Goal: Task Accomplishment & Management: Use online tool/utility

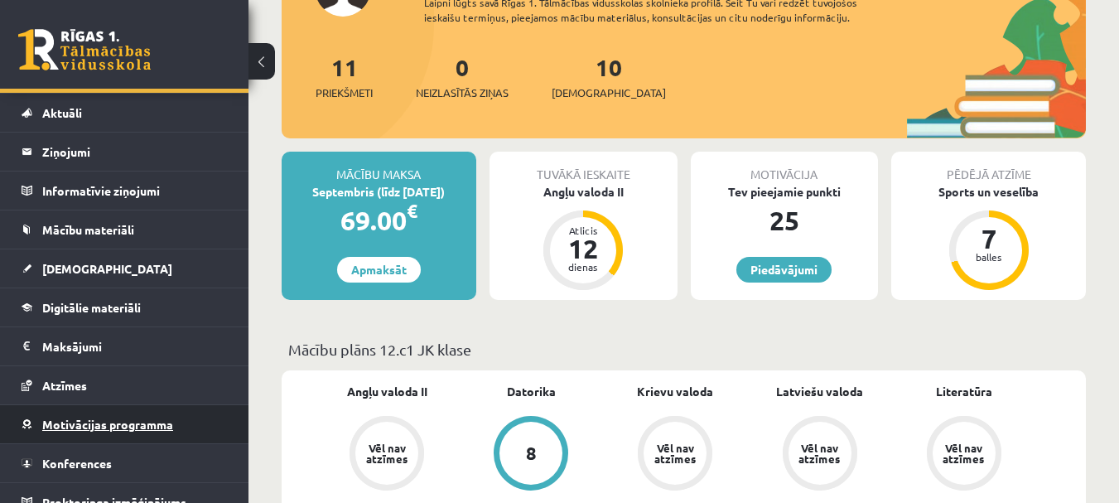
scroll to position [52, 0]
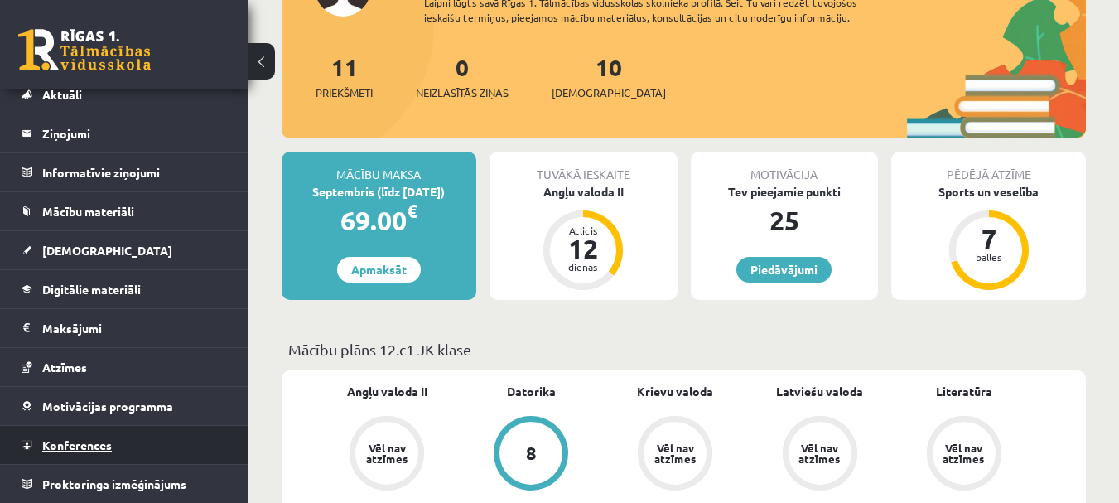
click at [87, 437] on link "Konferences" at bounding box center [125, 445] width 206 height 38
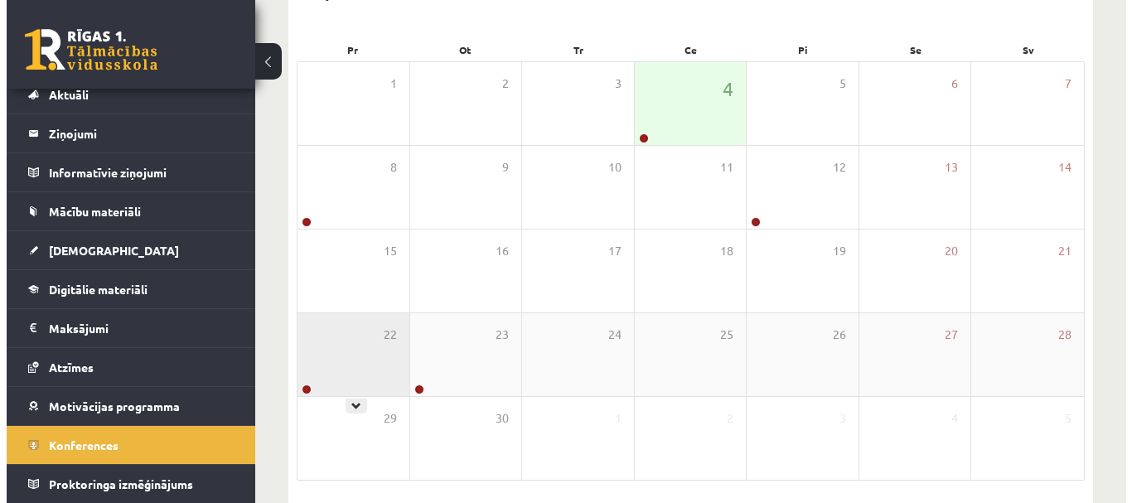
scroll to position [123, 0]
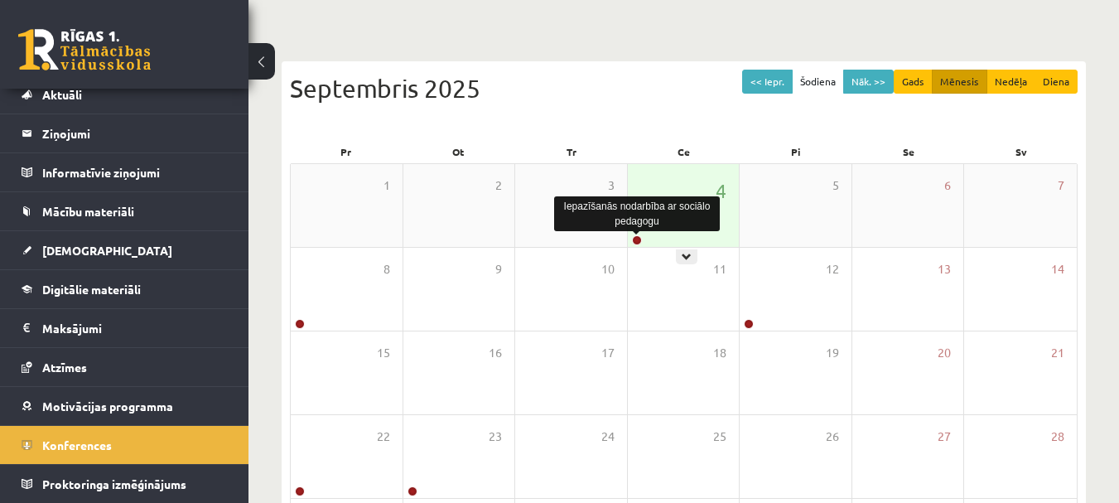
click at [640, 238] on link at bounding box center [637, 240] width 10 height 10
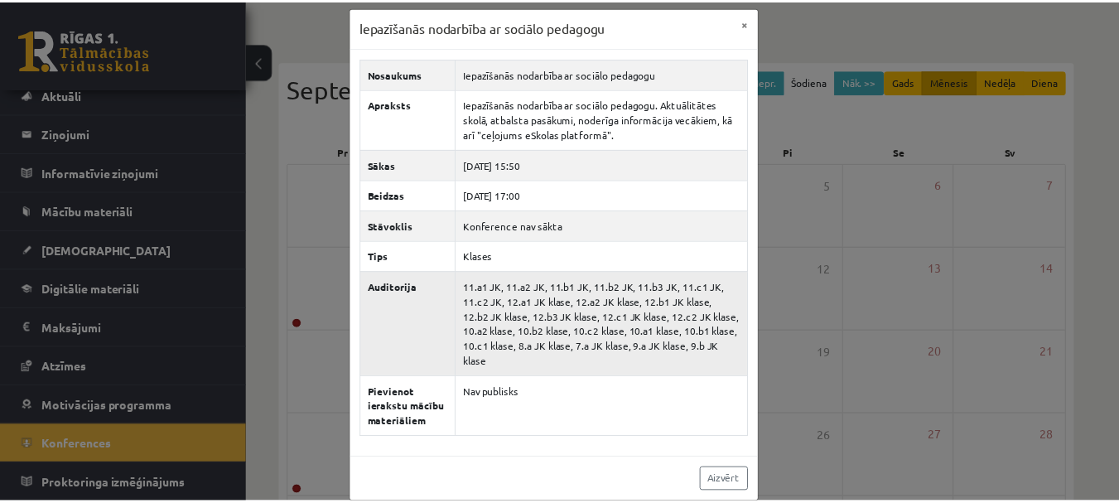
scroll to position [14, 0]
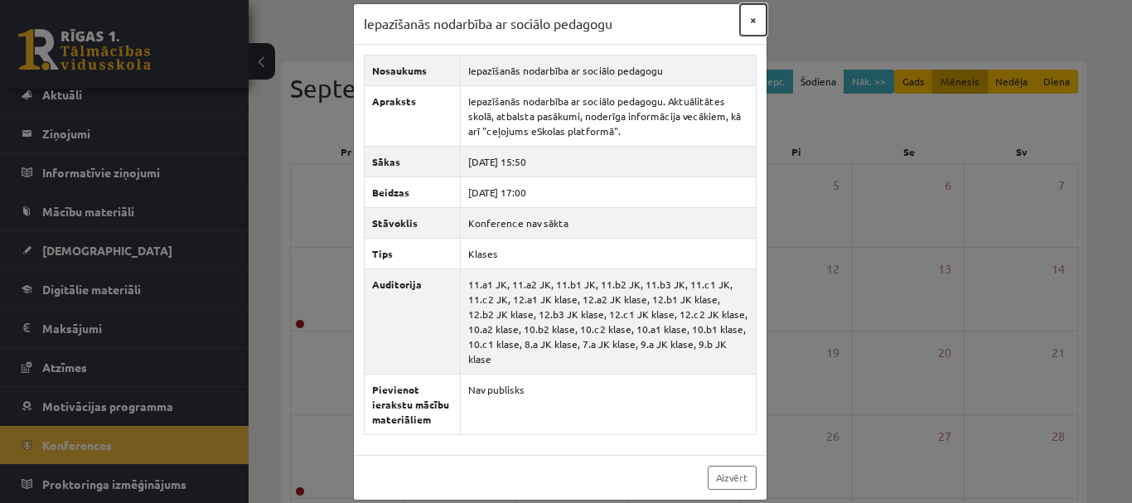
click at [743, 14] on button "×" at bounding box center [753, 19] width 27 height 31
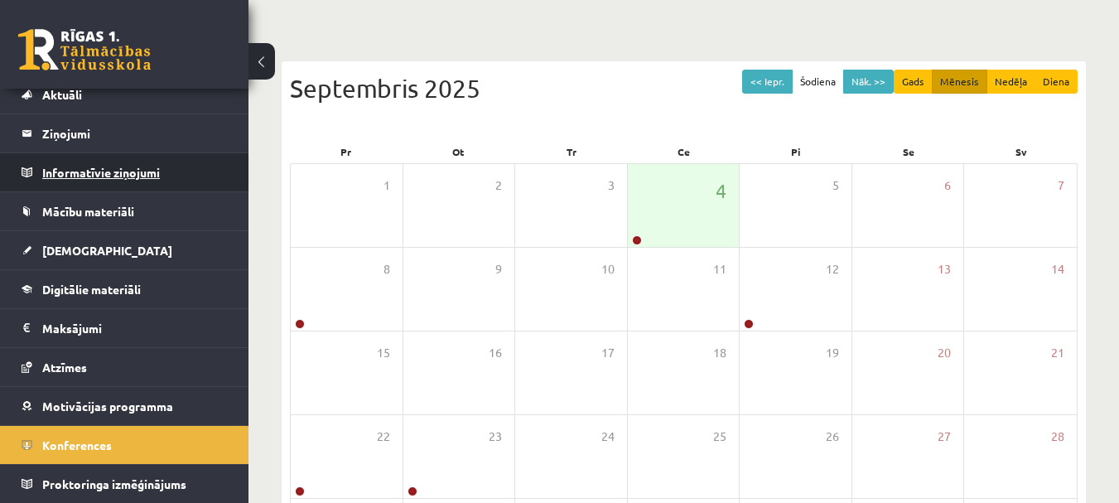
click at [63, 181] on legend "Informatīvie ziņojumi 0" at bounding box center [135, 172] width 186 height 38
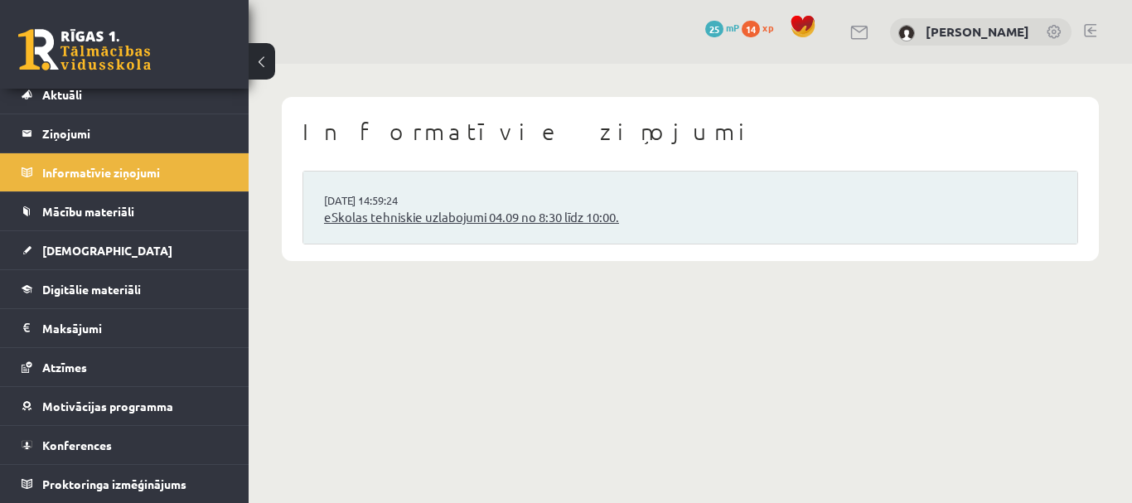
click at [483, 213] on link "eSkolas tehniskie uzlabojumi 04.09 no 8:30 līdz 10:00." at bounding box center [690, 217] width 732 height 19
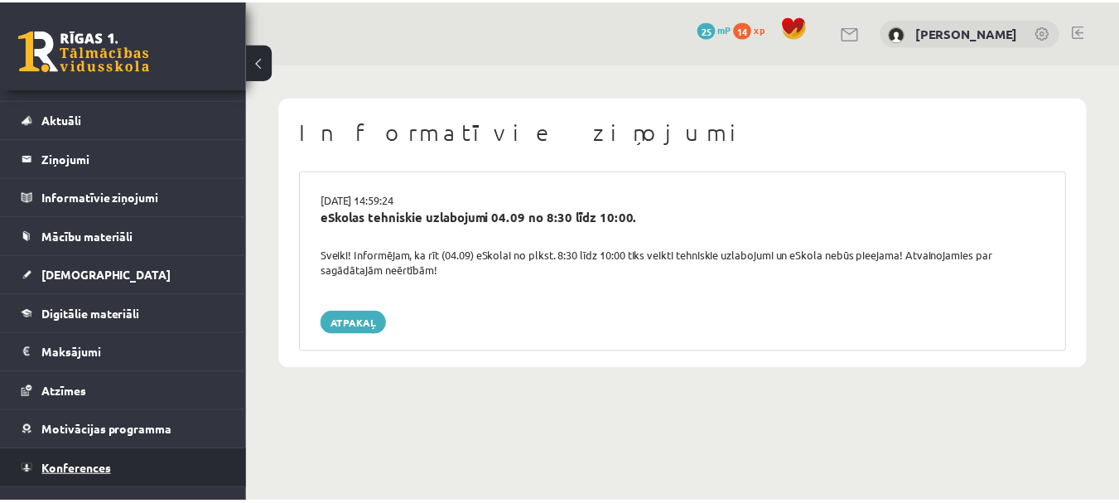
scroll to position [52, 0]
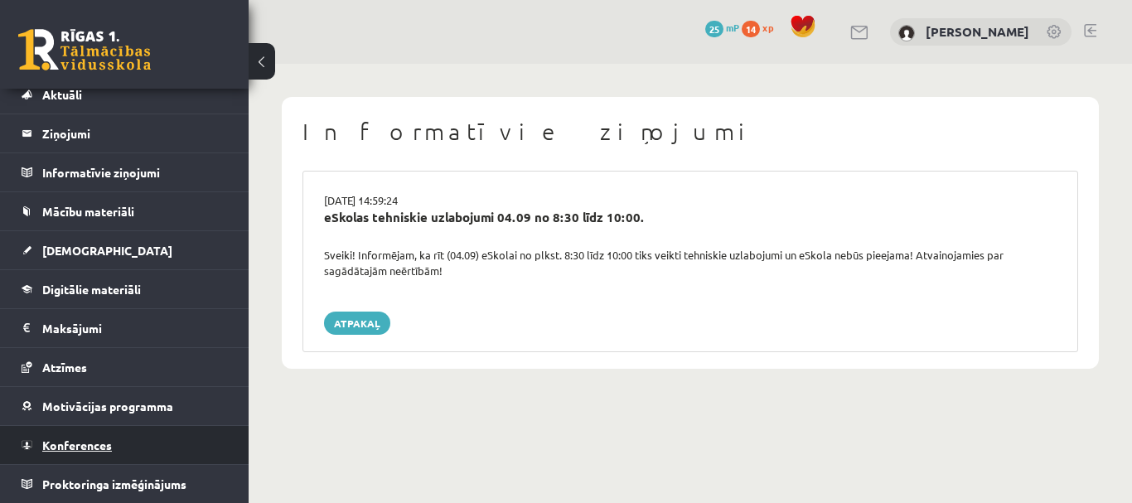
click at [94, 444] on span "Konferences" at bounding box center [77, 444] width 70 height 15
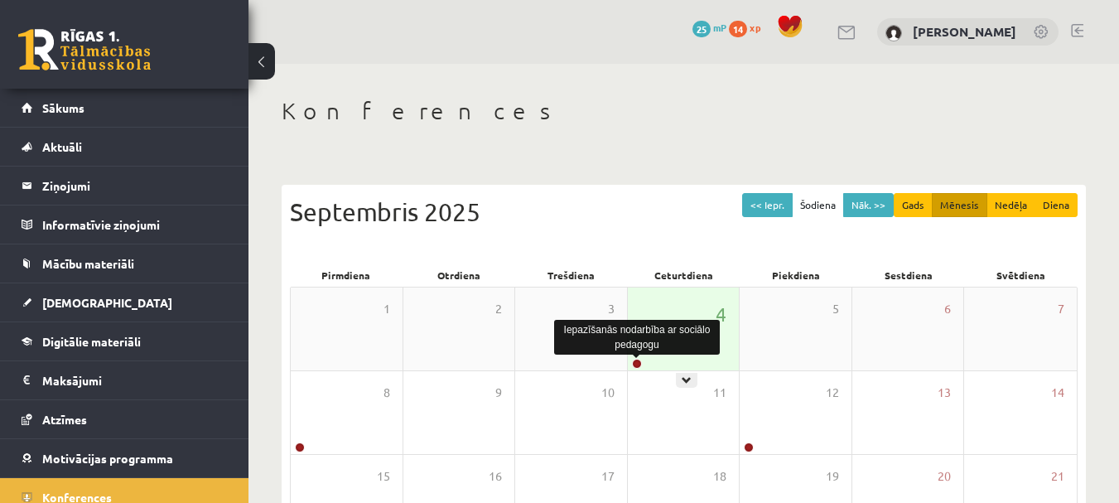
click at [632, 363] on link at bounding box center [637, 364] width 10 height 10
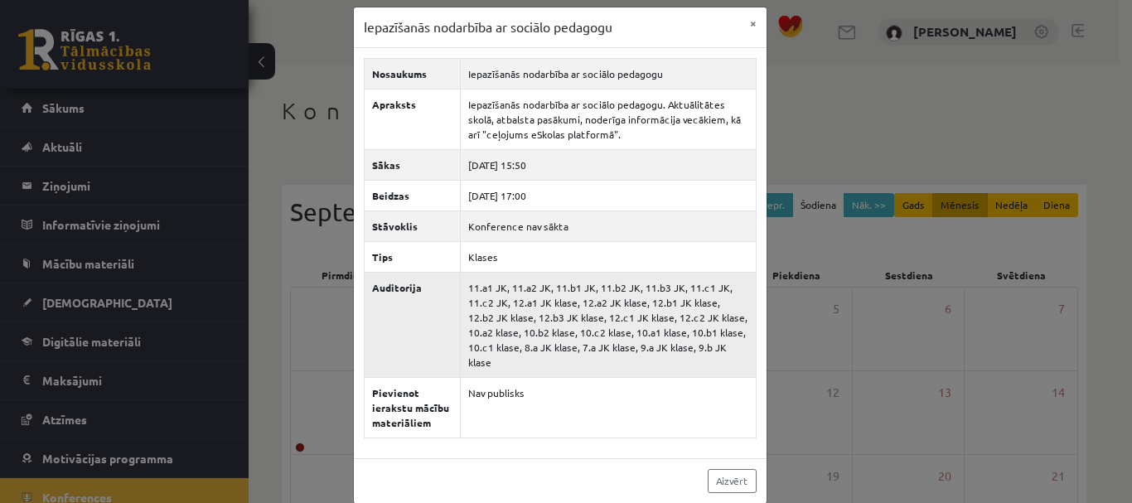
scroll to position [14, 0]
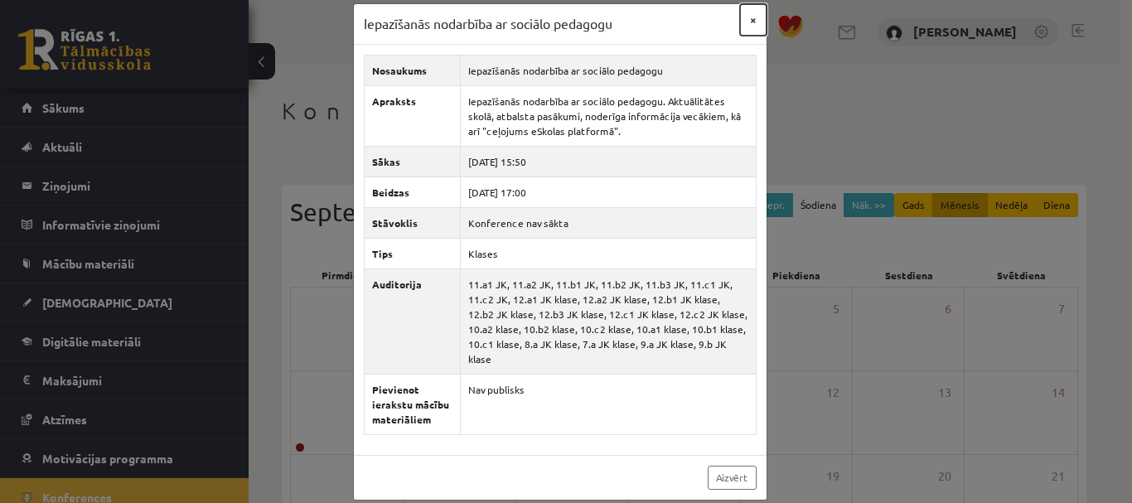
click at [747, 14] on button "×" at bounding box center [753, 19] width 27 height 31
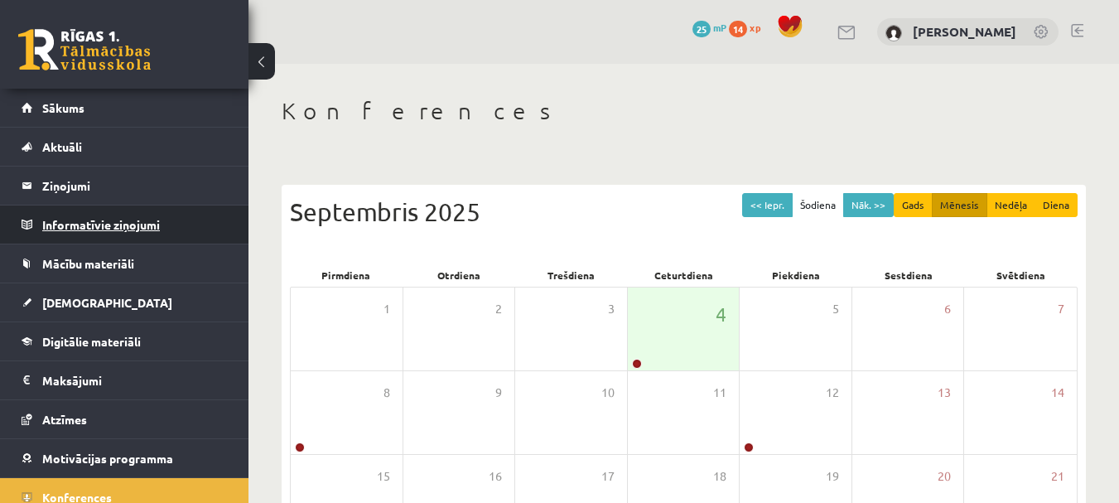
click at [112, 219] on legend "Informatīvie ziņojumi 0" at bounding box center [135, 224] width 186 height 38
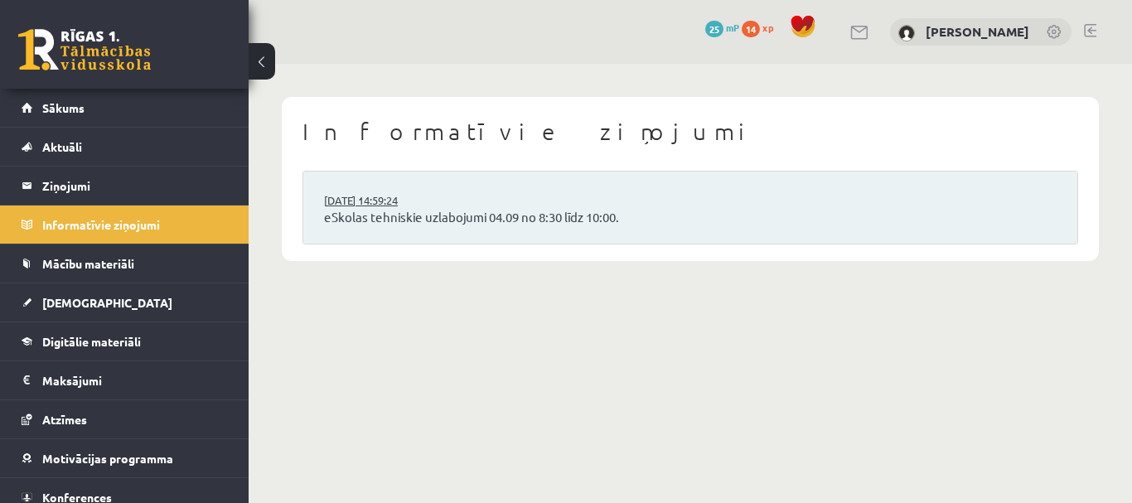
click at [414, 205] on link "03.09.2025 14:59:24" at bounding box center [386, 200] width 124 height 17
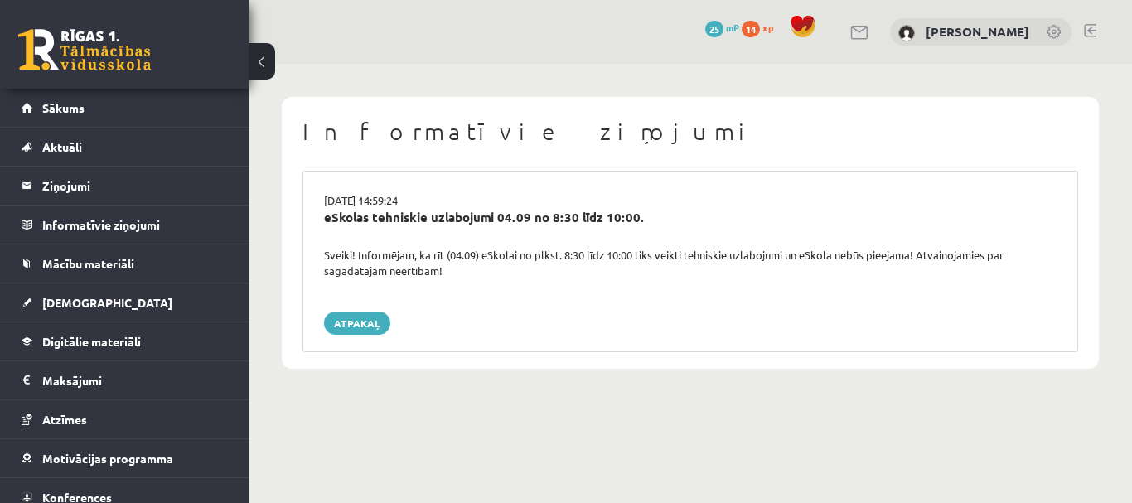
click at [376, 273] on div "Sveiki! Informējam, ka rīt (04.09) eSkolai no plkst. 8:30 līdz 10:00 tiks veikt…" at bounding box center [690, 263] width 757 height 32
click at [370, 322] on link "Atpakaļ" at bounding box center [357, 323] width 66 height 23
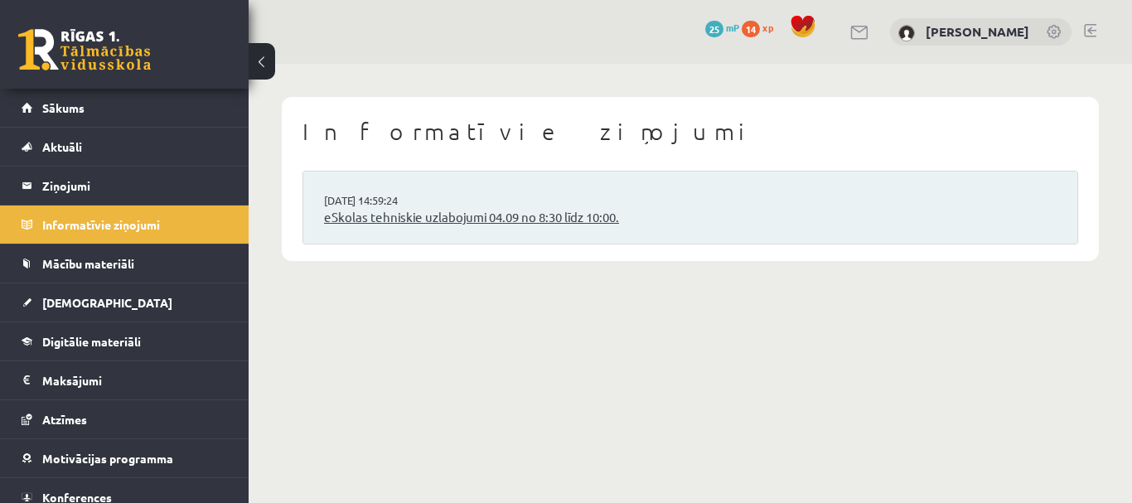
click at [348, 212] on link "eSkolas tehniskie uzlabojumi 04.09 no 8:30 līdz 10:00." at bounding box center [690, 217] width 732 height 19
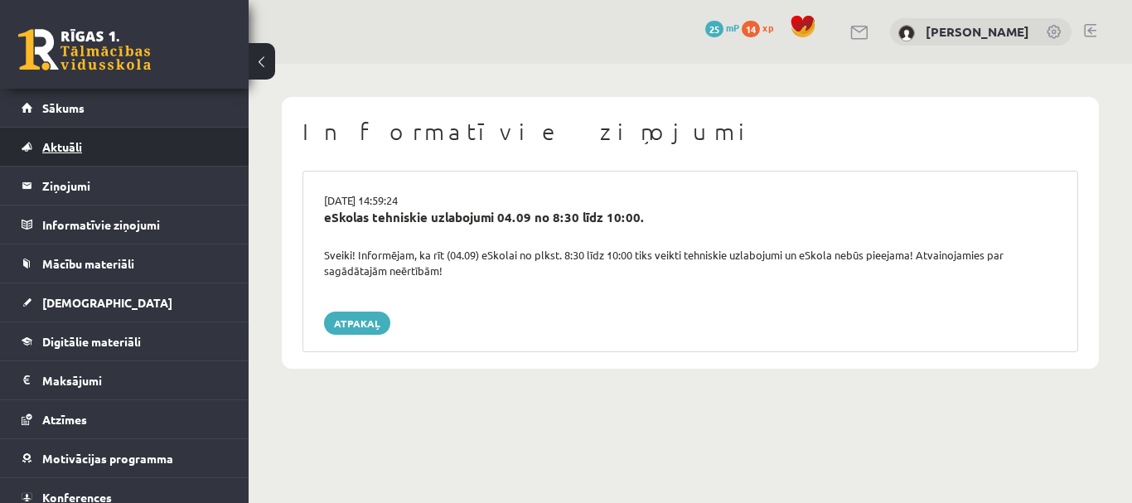
click at [70, 149] on span "Aktuāli" at bounding box center [62, 146] width 40 height 15
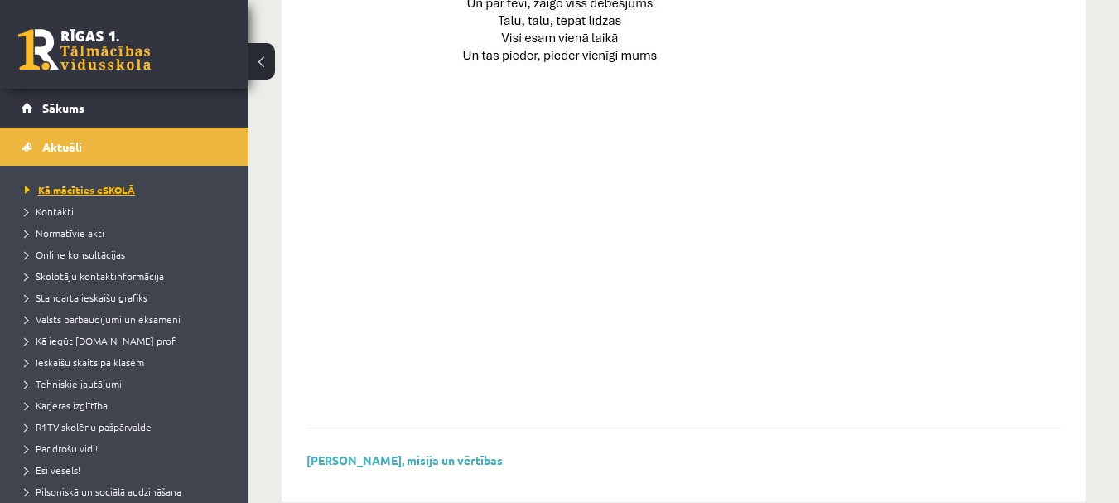
scroll to position [1220, 0]
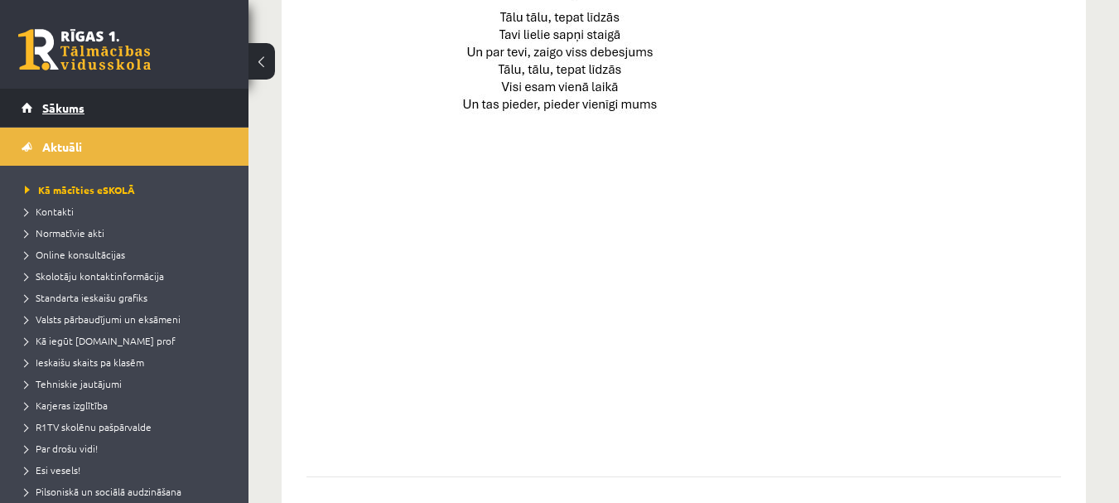
click at [60, 107] on span "Sākums" at bounding box center [63, 107] width 42 height 15
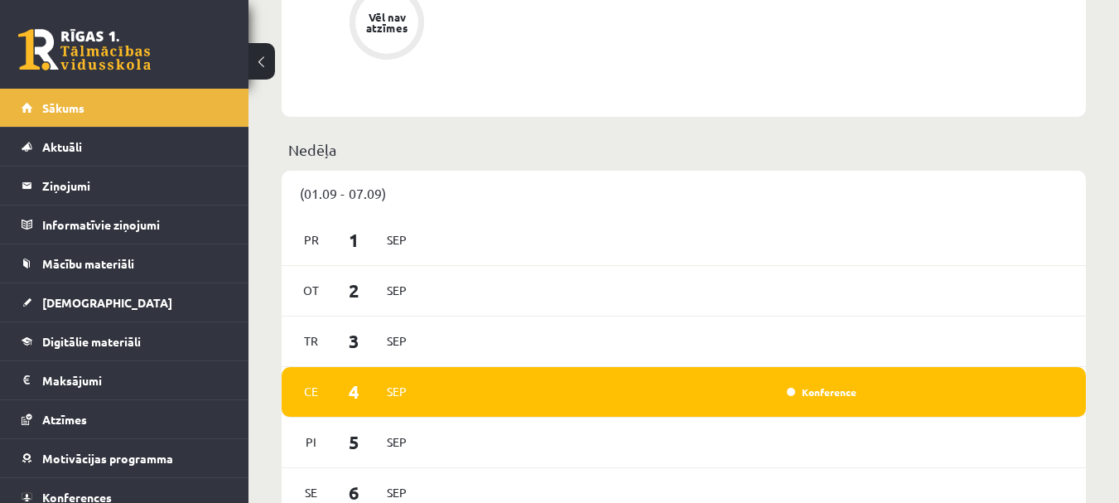
scroll to position [994, 0]
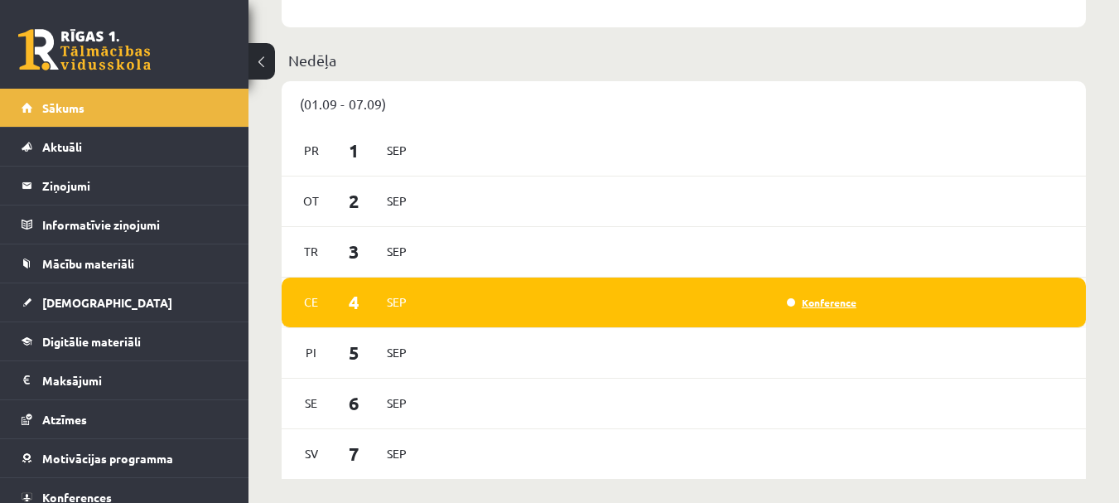
click at [834, 301] on link "Konference" at bounding box center [822, 302] width 70 height 13
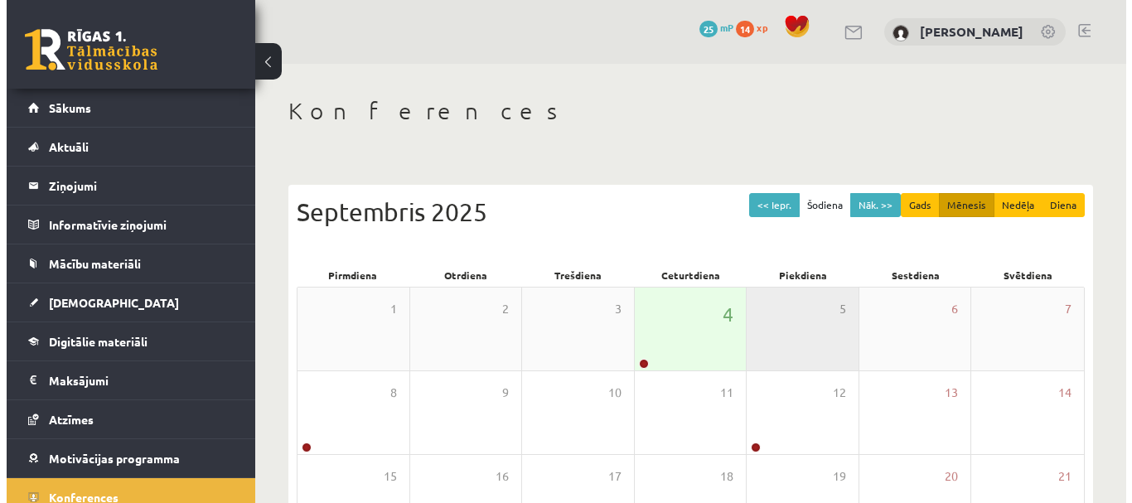
scroll to position [83, 0]
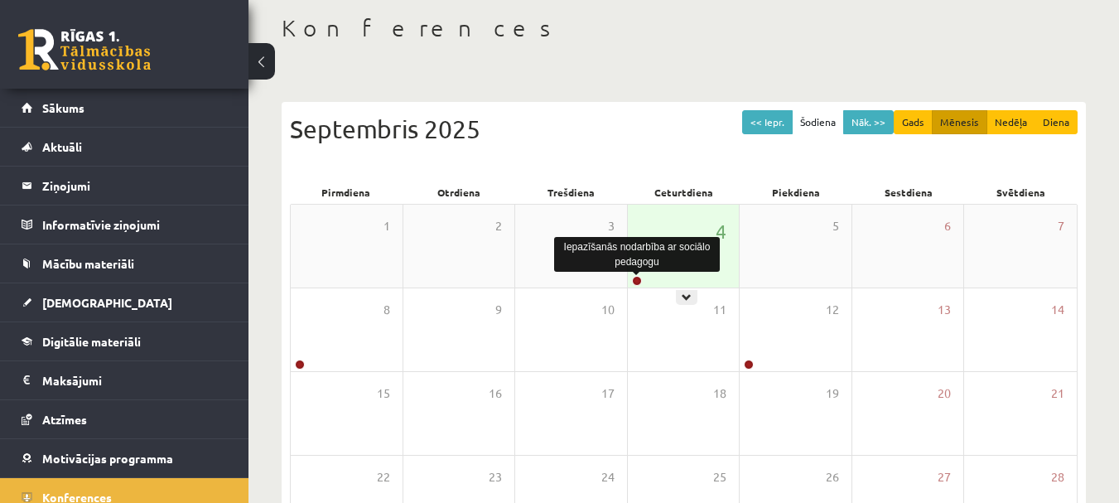
click at [636, 280] on link at bounding box center [637, 281] width 10 height 10
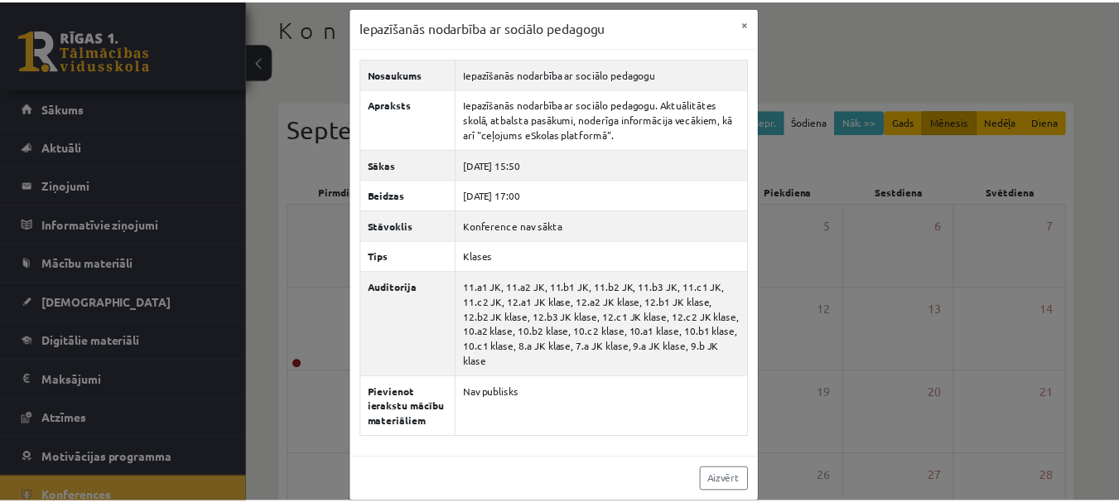
scroll to position [14, 0]
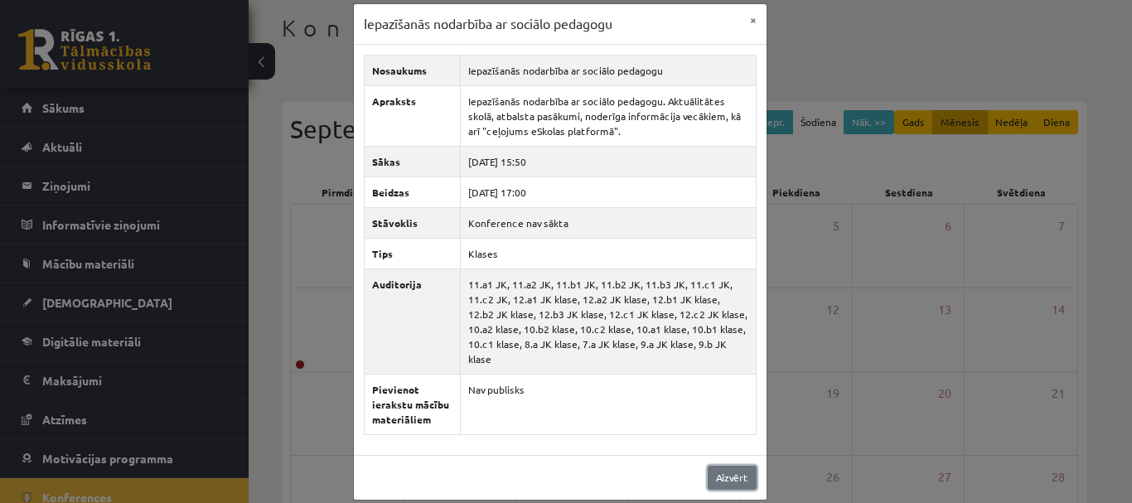
click at [735, 466] on link "Aizvērt" at bounding box center [732, 478] width 49 height 24
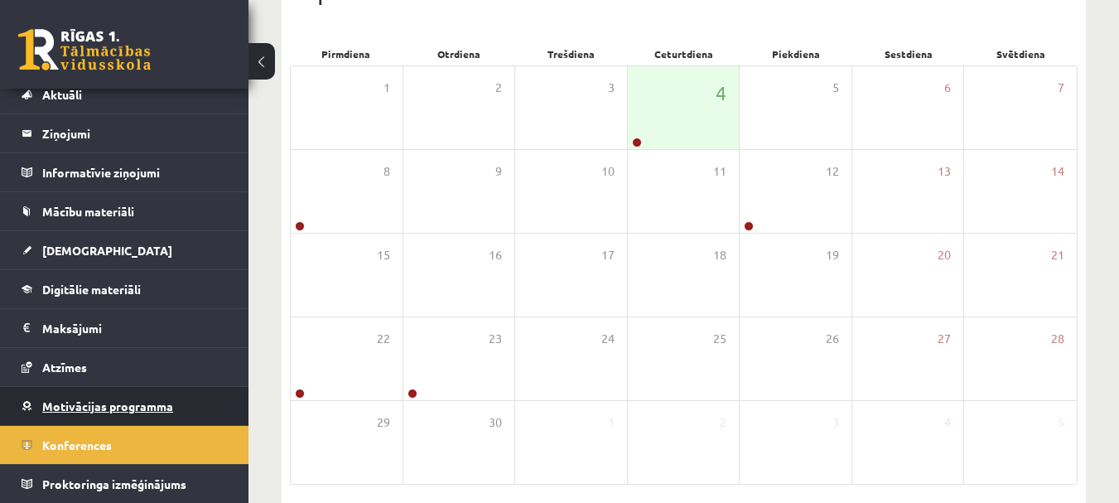
scroll to position [249, 0]
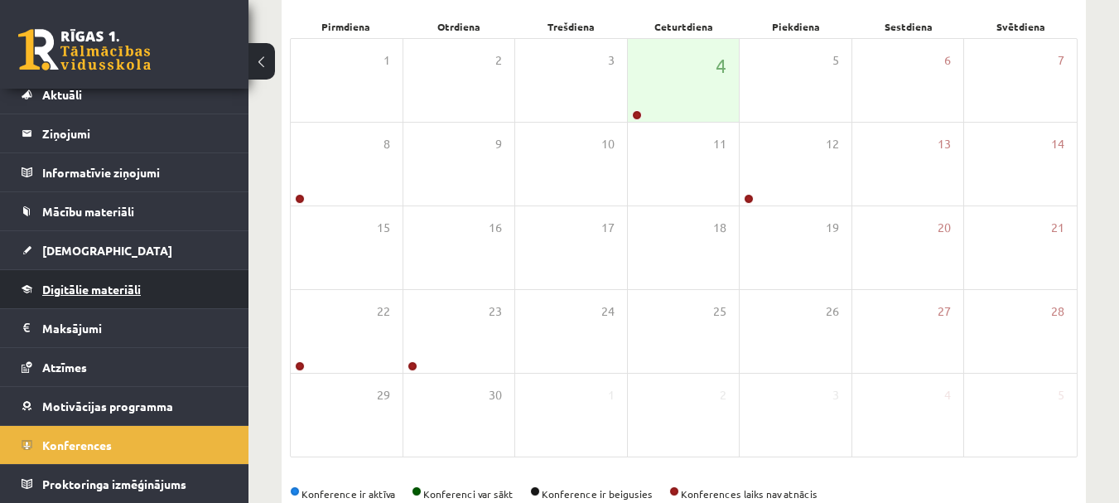
click at [80, 297] on link "Digitālie materiāli" at bounding box center [125, 289] width 206 height 38
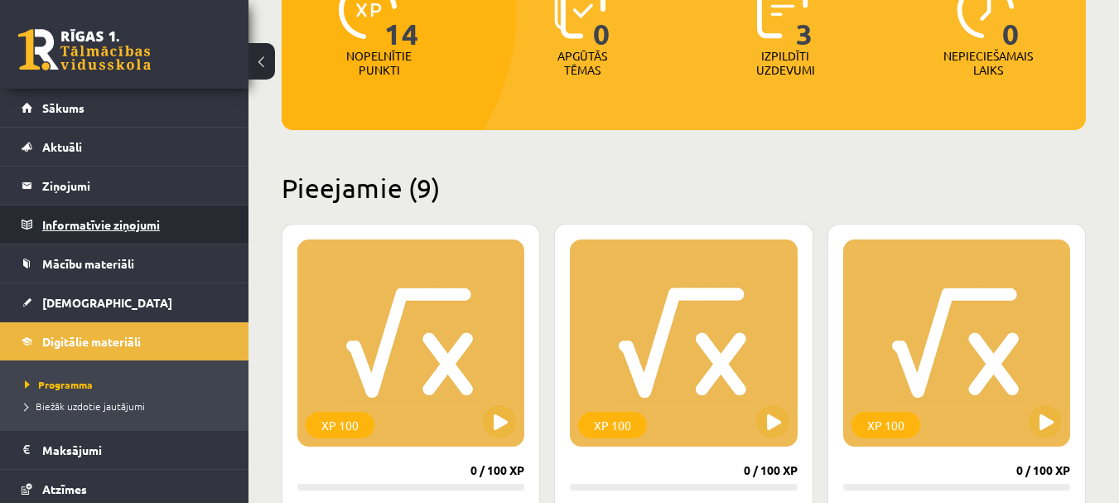
click at [69, 227] on legend "Informatīvie ziņojumi 0" at bounding box center [135, 224] width 186 height 38
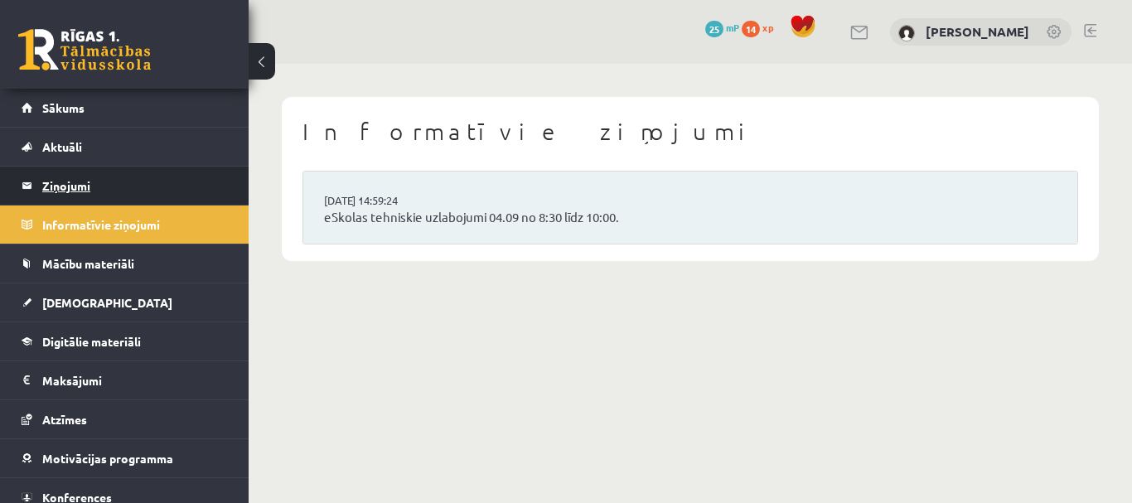
click at [67, 198] on legend "Ziņojumi 0" at bounding box center [135, 186] width 186 height 38
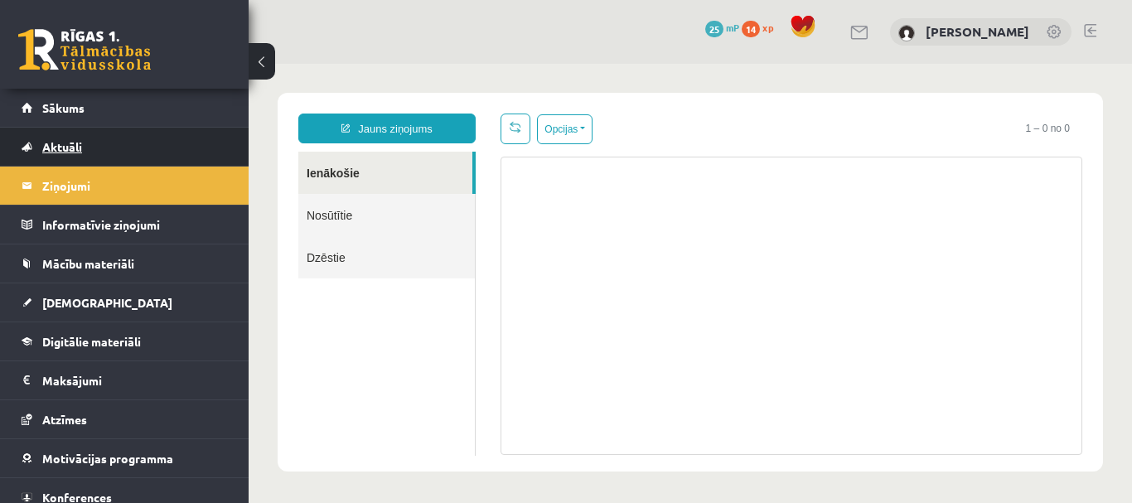
click at [62, 156] on link "Aktuāli" at bounding box center [125, 147] width 206 height 38
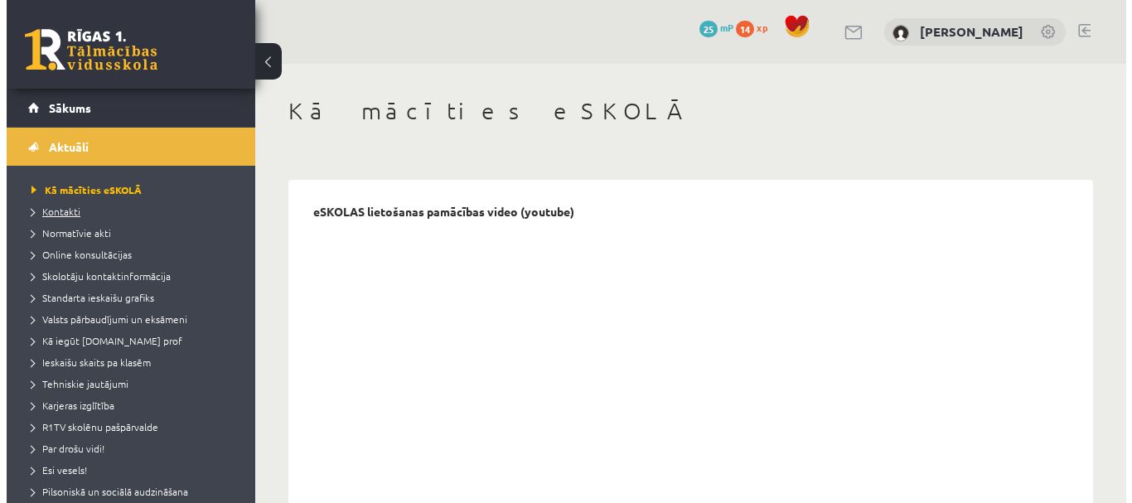
scroll to position [83, 0]
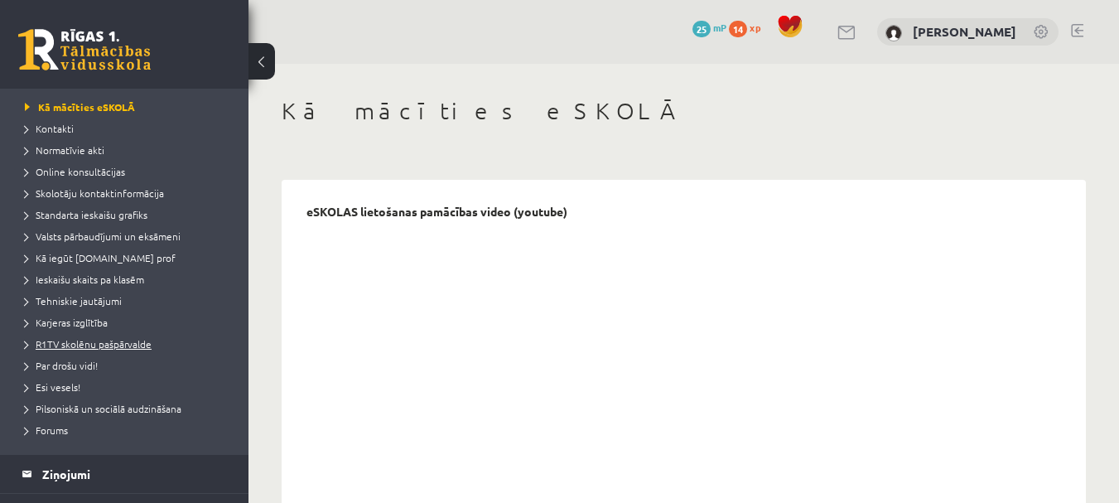
click at [99, 346] on span "R1TV skolēnu pašpārvalde" at bounding box center [88, 343] width 127 height 13
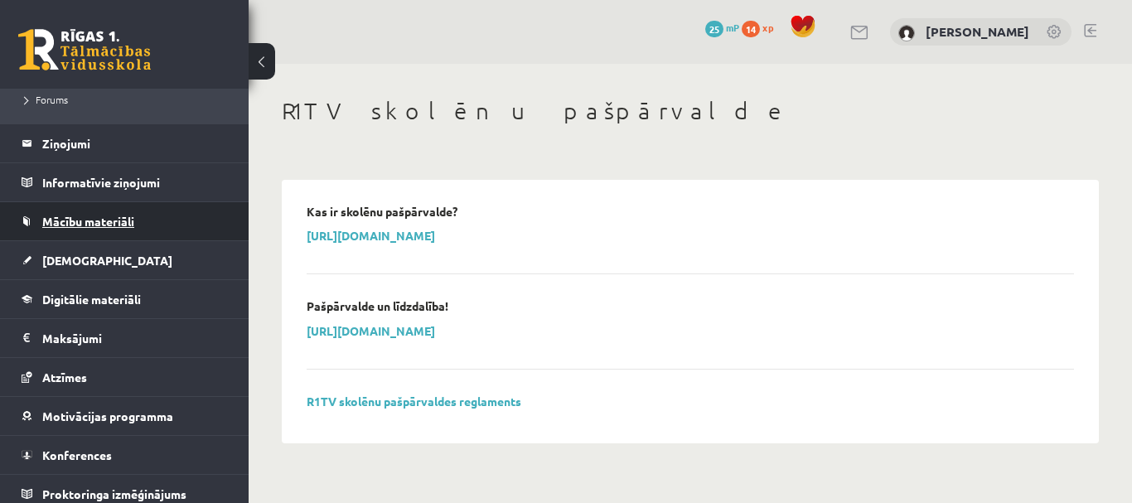
scroll to position [414, 0]
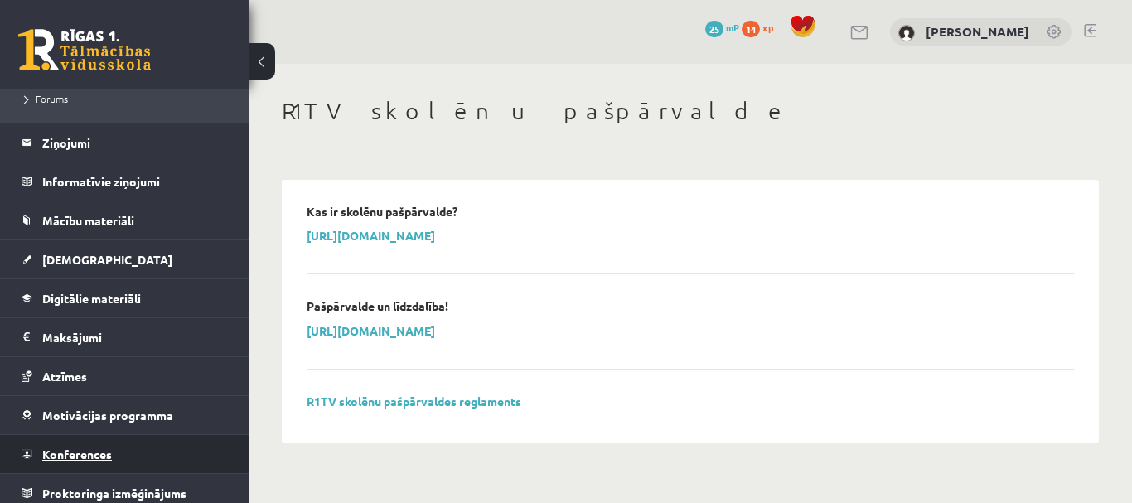
click at [97, 455] on span "Konferences" at bounding box center [77, 454] width 70 height 15
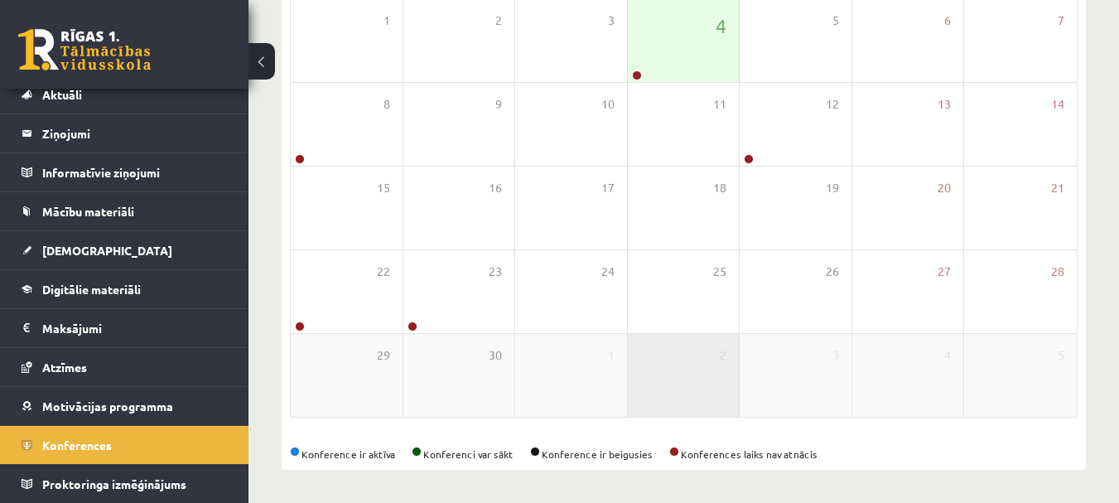
scroll to position [206, 0]
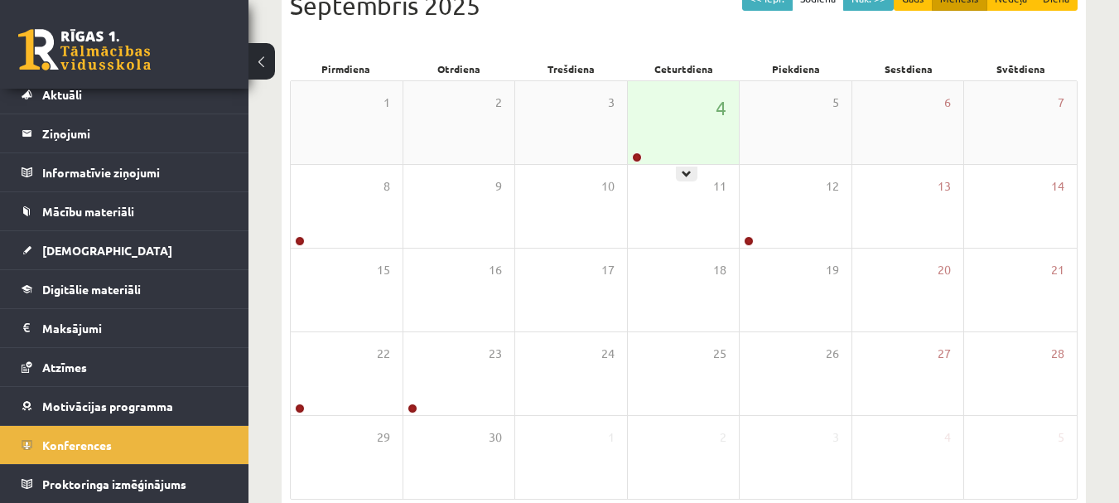
click at [666, 153] on div "4" at bounding box center [684, 122] width 112 height 83
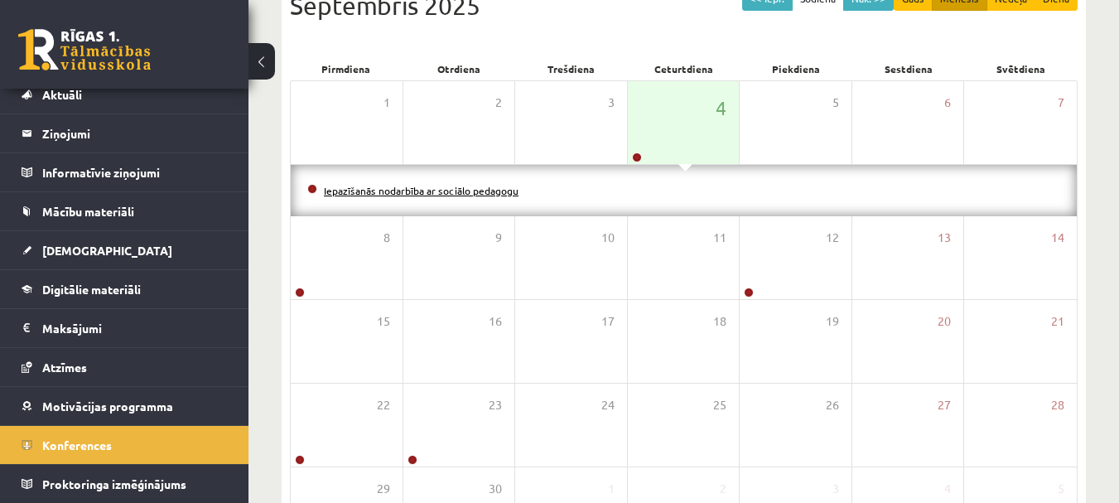
click at [495, 191] on link "Iepazīšanās nodarbība ar sociālo pedagogu" at bounding box center [421, 190] width 195 height 13
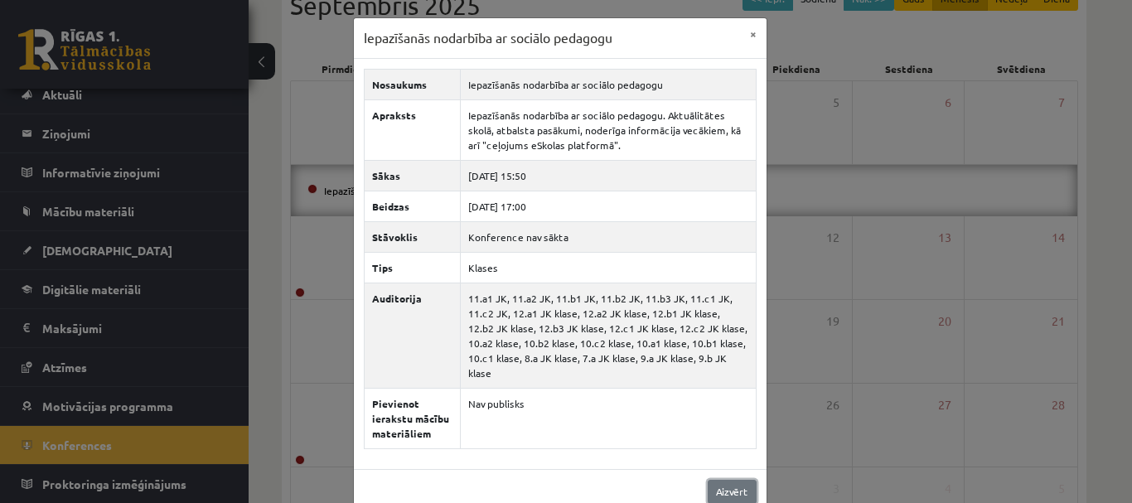
click at [732, 480] on link "Aizvērt" at bounding box center [732, 492] width 49 height 24
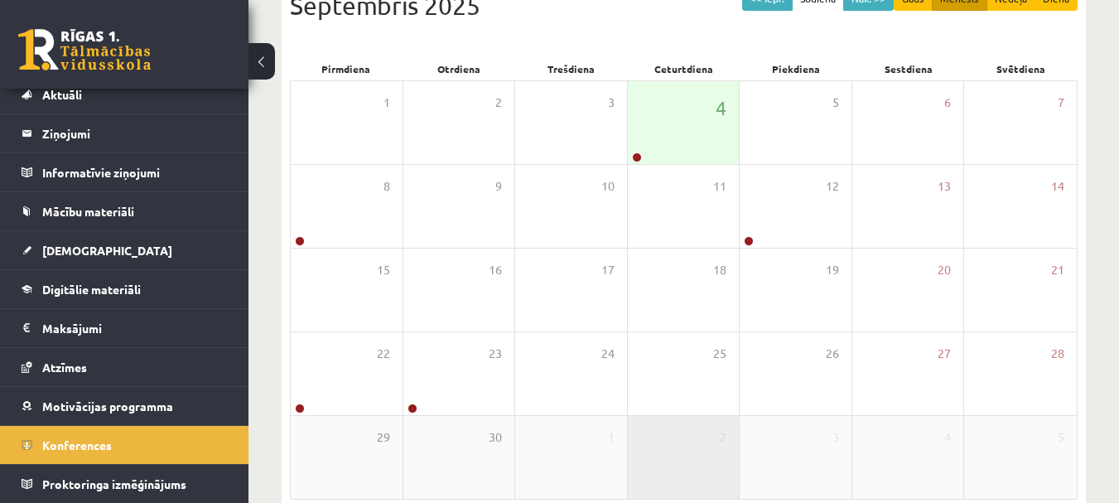
scroll to position [289, 0]
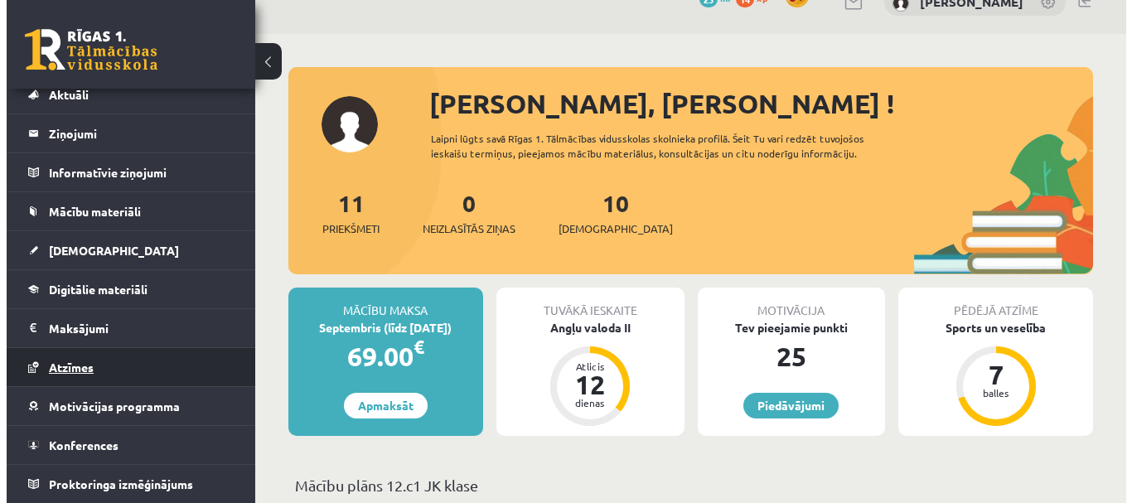
scroll to position [83, 0]
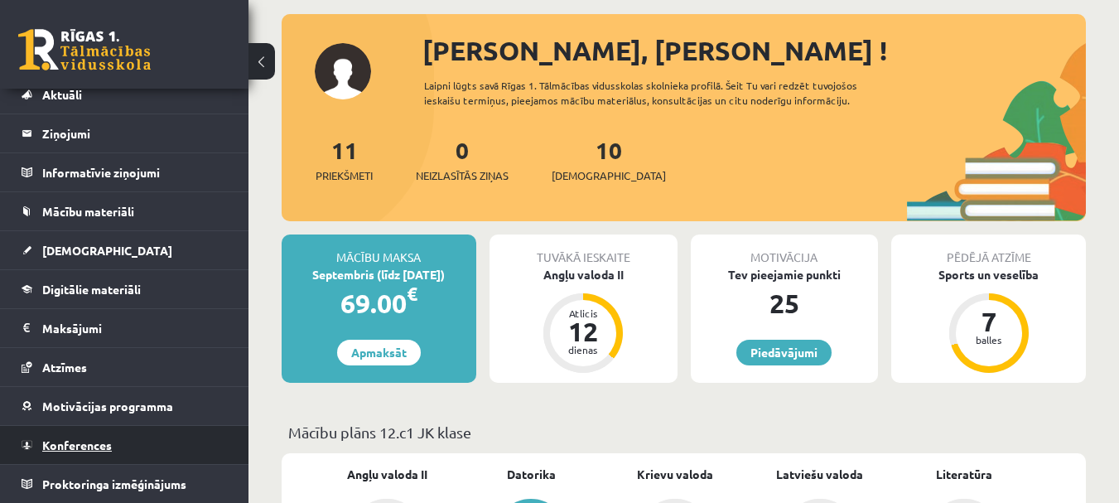
click at [79, 439] on span "Konferences" at bounding box center [77, 444] width 70 height 15
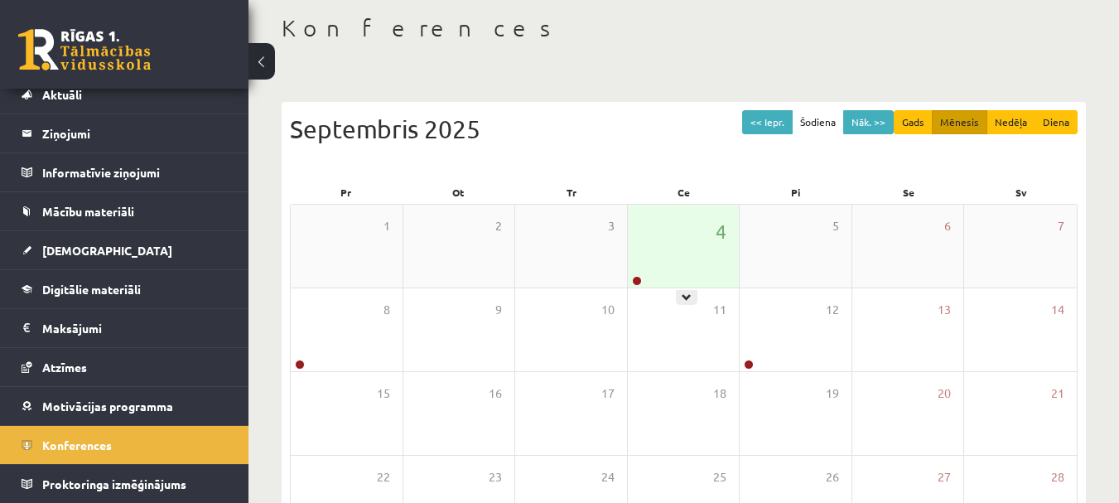
click at [684, 283] on div "4" at bounding box center [684, 246] width 112 height 83
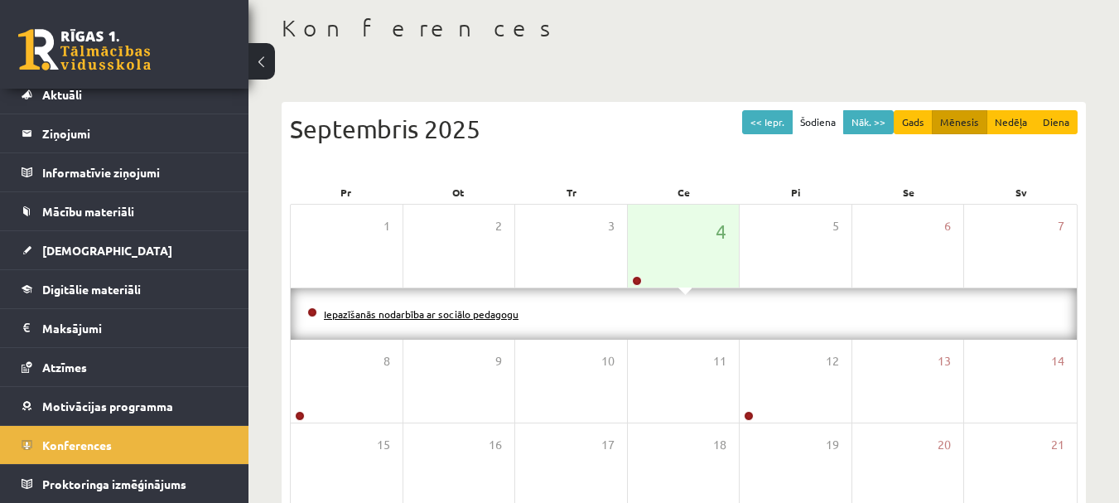
click at [503, 317] on link "Iepazīšanās nodarbība ar sociālo pedagogu" at bounding box center [421, 313] width 195 height 13
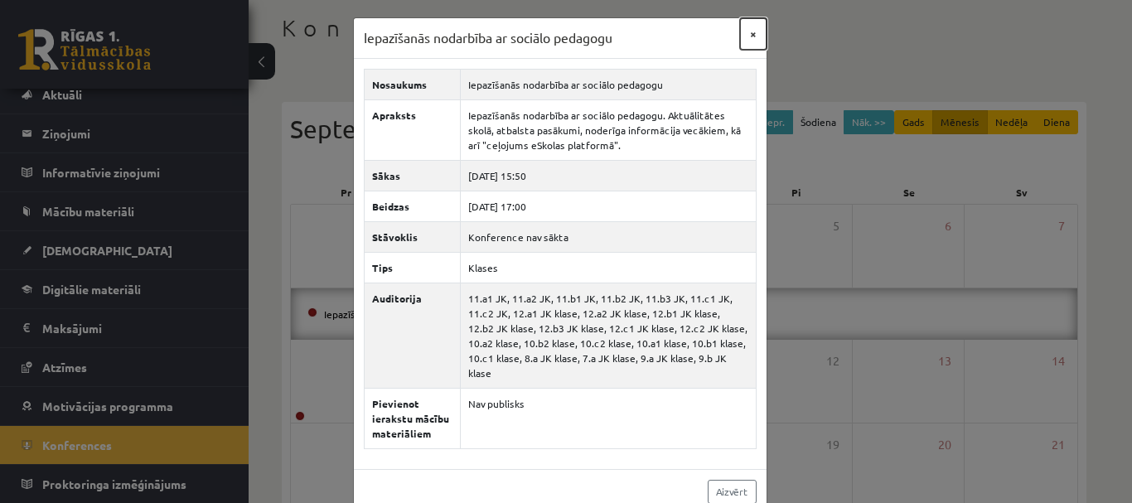
click at [747, 34] on button "×" at bounding box center [753, 33] width 27 height 31
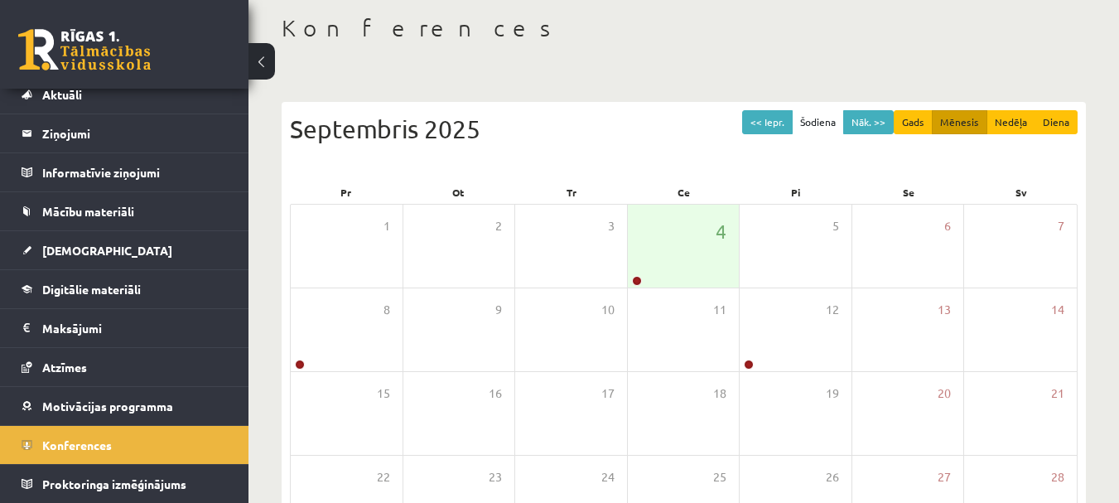
drag, startPoint x: 763, startPoint y: 44, endPoint x: 637, endPoint y: 65, distance: 127.6
click at [637, 65] on div "Konferences << Iepr. Šodiena Nāk. >> Gads Mēnesis Nedēļa Diena Septembris 2025 …" at bounding box center [684, 344] width 871 height 727
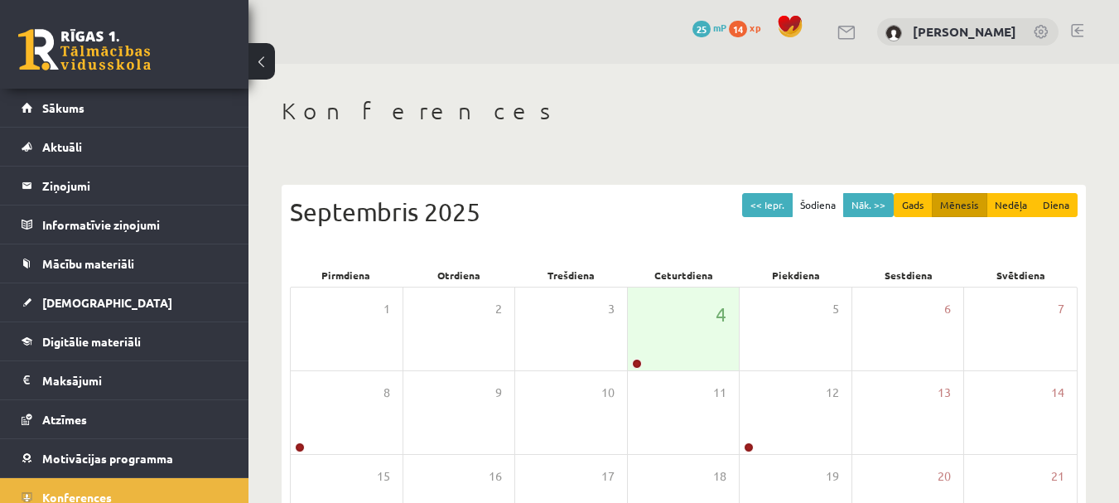
scroll to position [83, 0]
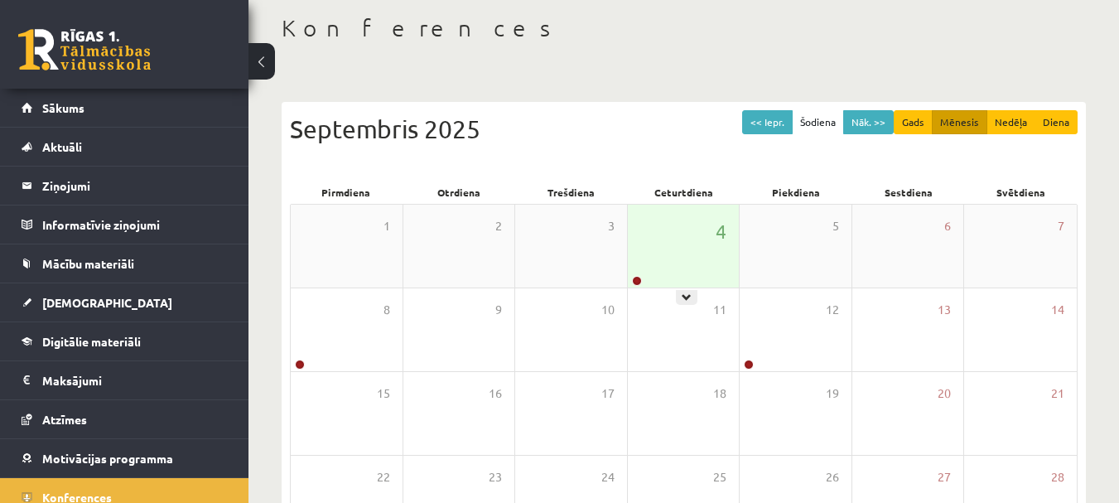
click at [676, 263] on div "4" at bounding box center [684, 246] width 112 height 83
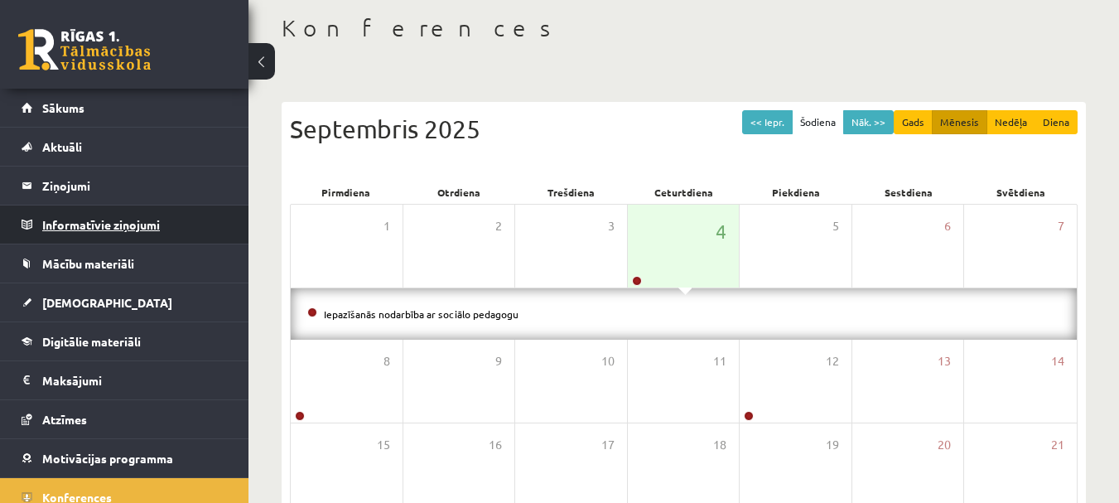
click at [95, 226] on legend "Informatīvie ziņojumi 0" at bounding box center [135, 224] width 186 height 38
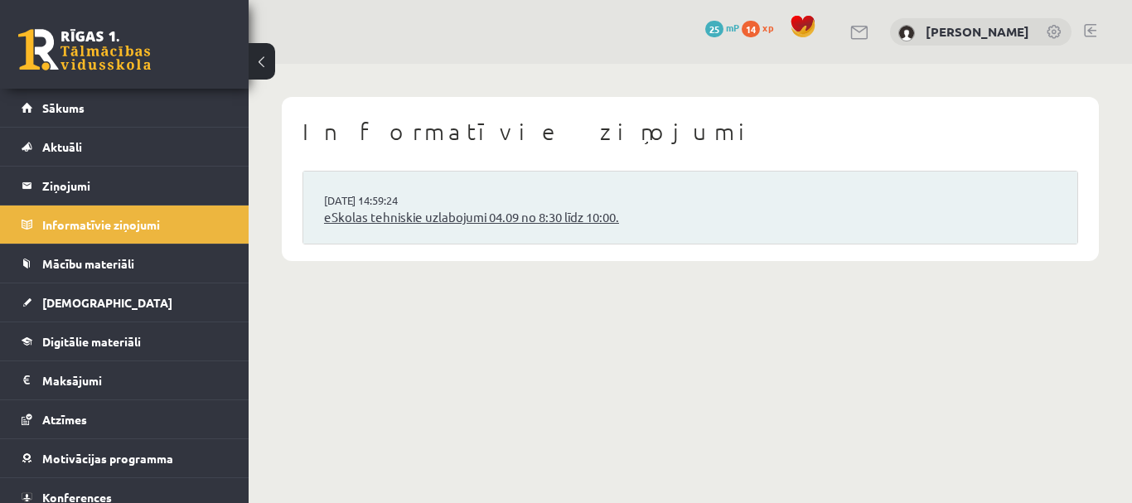
click at [467, 220] on link "eSkolas tehniskie uzlabojumi 04.09 no 8:30 līdz 10:00." at bounding box center [690, 217] width 732 height 19
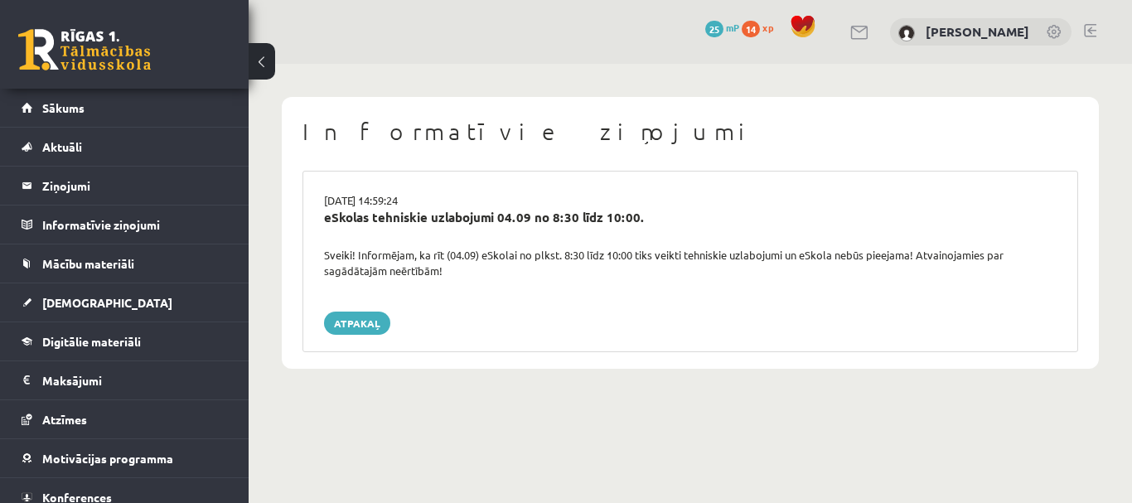
click at [391, 269] on div "Sveiki! Informējam, ka rīt (04.09) eSkolai no plkst. 8:30 līdz 10:00 tiks veikt…" at bounding box center [690, 263] width 757 height 32
click at [92, 117] on link "Sākums" at bounding box center [125, 108] width 206 height 38
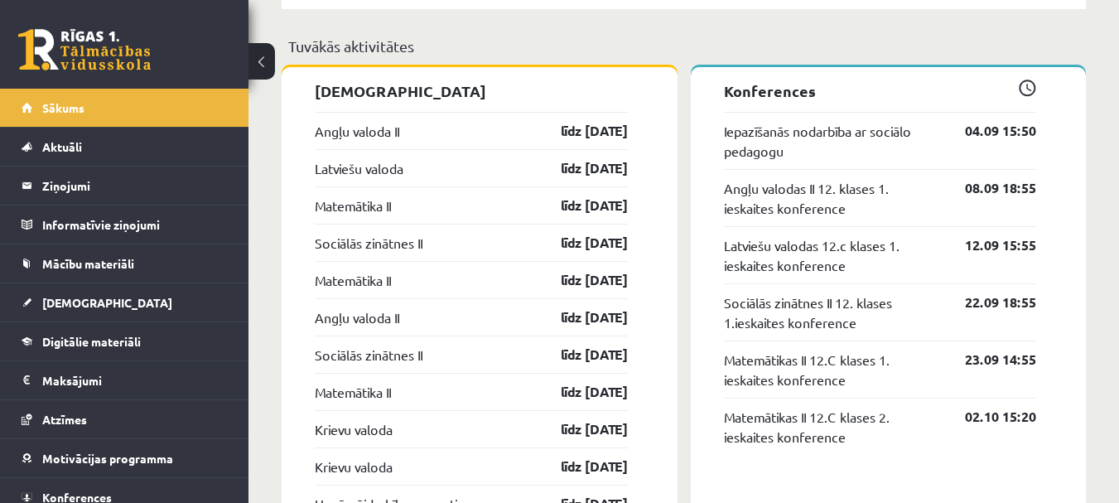
scroll to position [1491, 0]
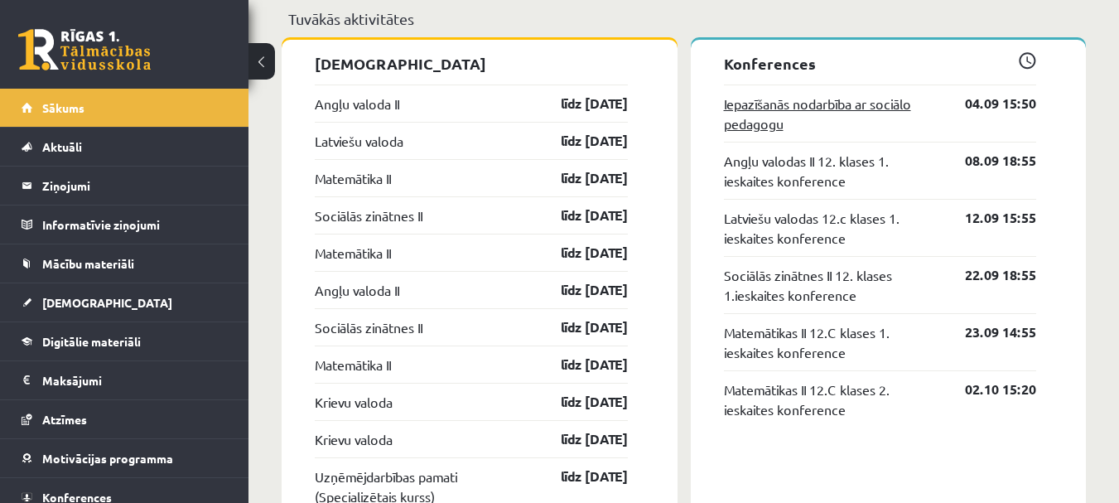
click at [747, 117] on link "Iepazīšanās nodarbība ar sociālo pedagogu" at bounding box center [832, 114] width 217 height 40
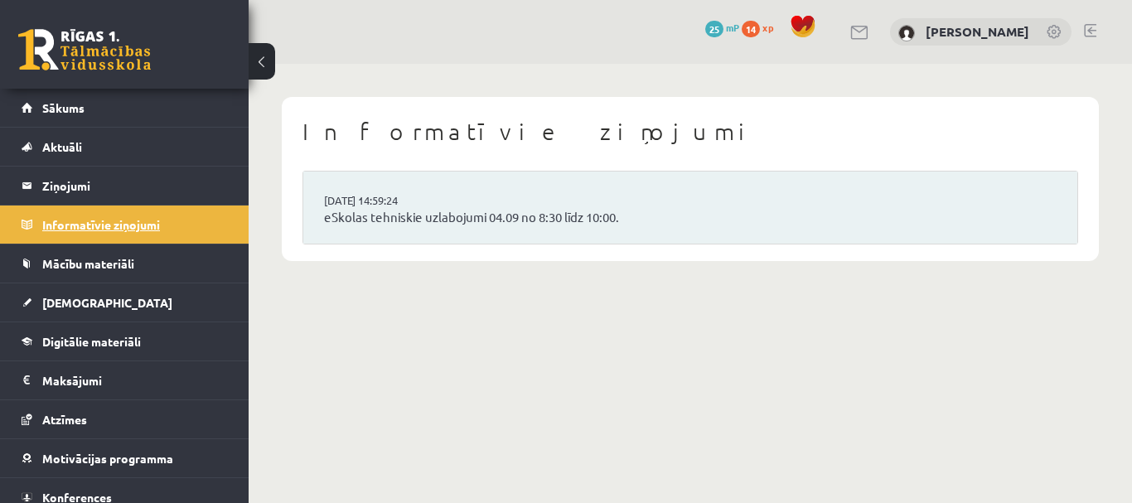
click at [84, 230] on legend "Informatīvie ziņojumi 0" at bounding box center [135, 224] width 186 height 38
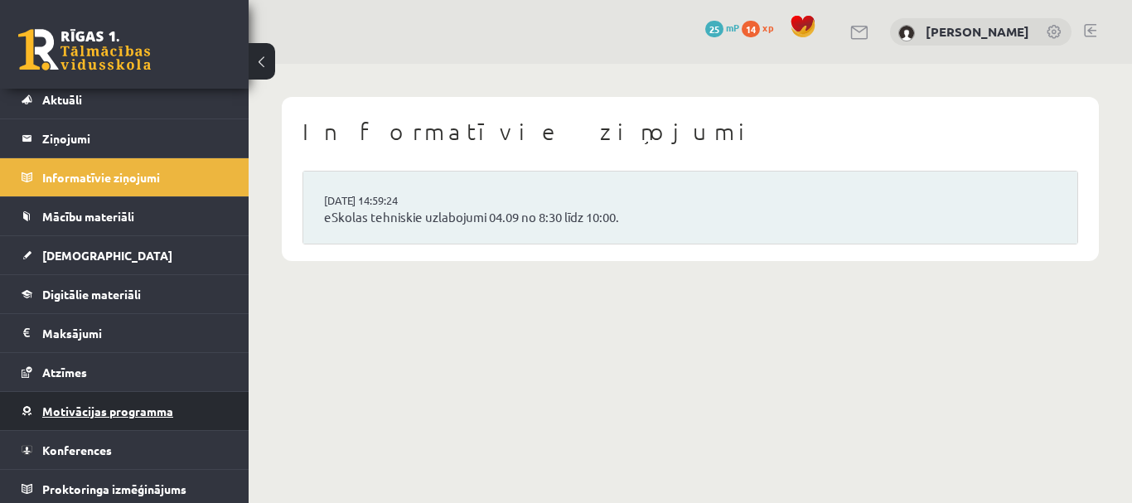
scroll to position [52, 0]
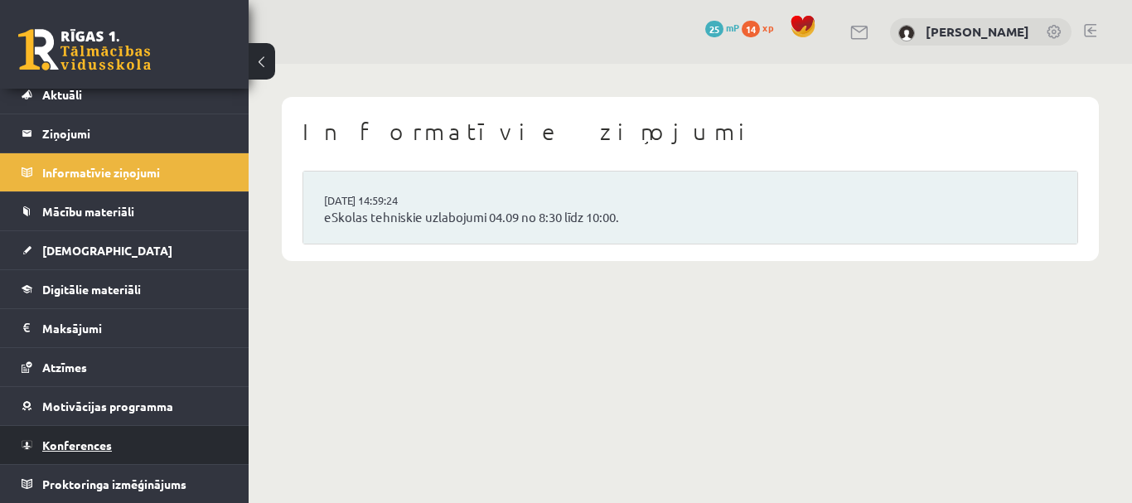
click at [77, 442] on span "Konferences" at bounding box center [77, 444] width 70 height 15
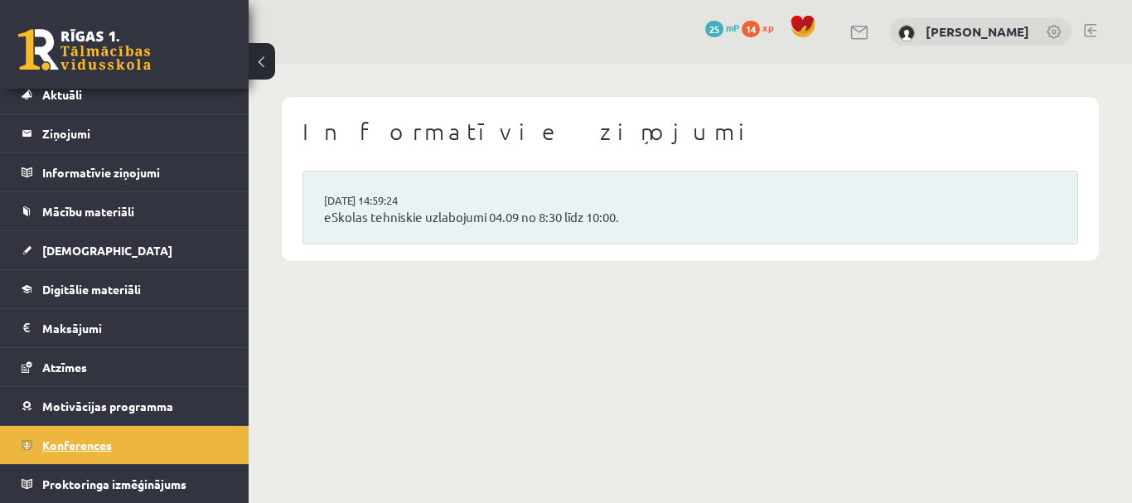
click at [77, 442] on span "Konferences" at bounding box center [77, 444] width 70 height 15
click at [80, 408] on span "Motivācijas programma" at bounding box center [107, 406] width 131 height 15
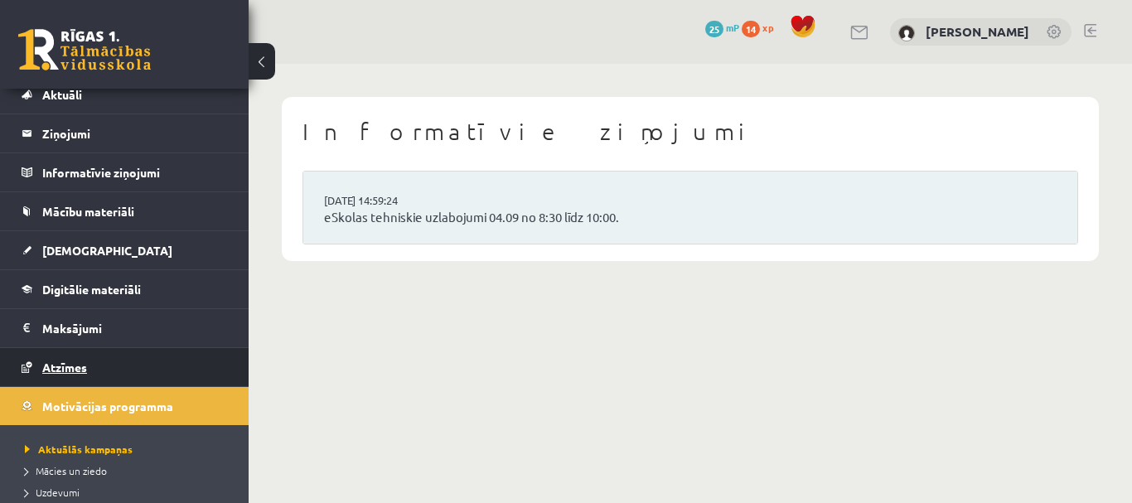
click at [66, 364] on span "Atzīmes" at bounding box center [64, 367] width 45 height 15
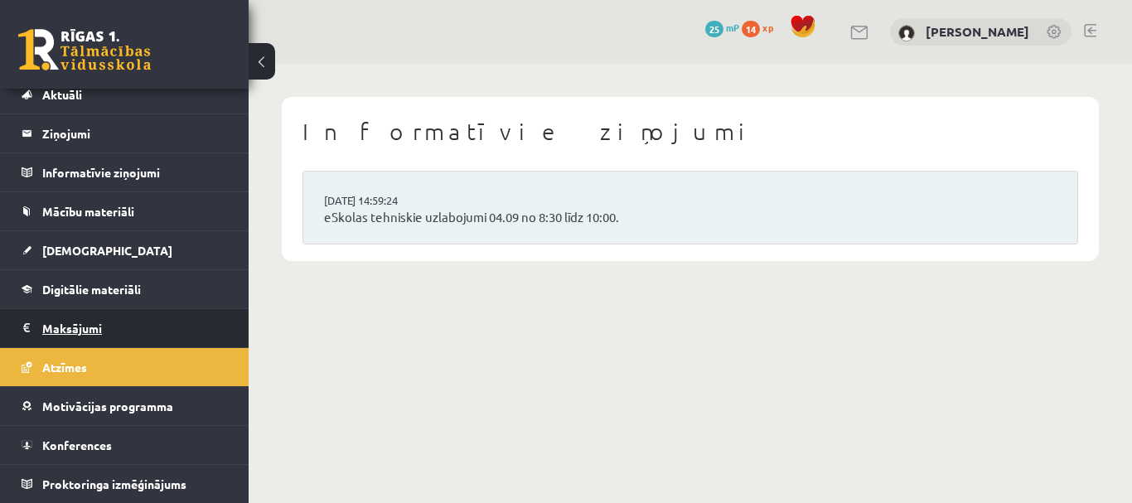
click at [71, 327] on legend "Maksājumi 0" at bounding box center [135, 328] width 186 height 38
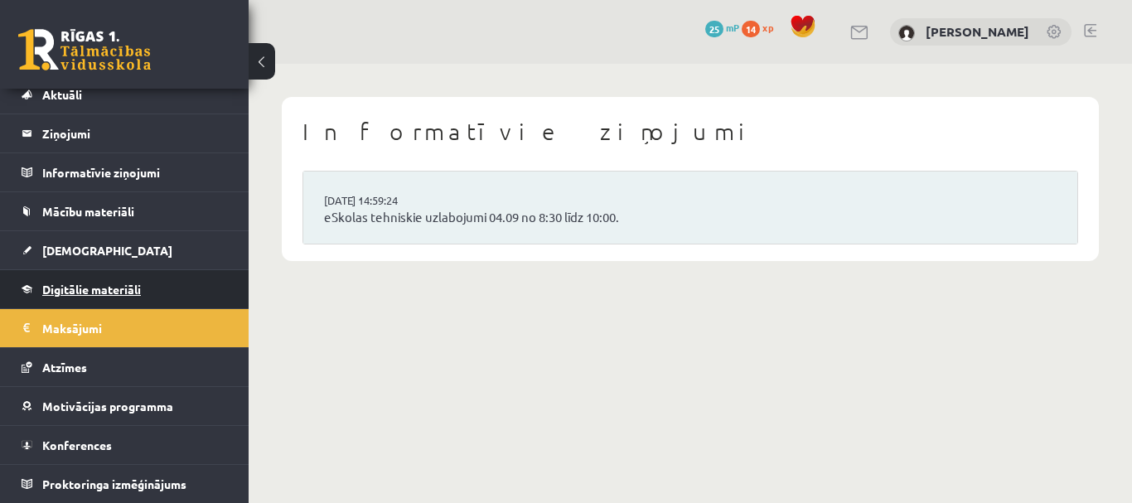
click at [84, 284] on span "Digitālie materiāli" at bounding box center [91, 289] width 99 height 15
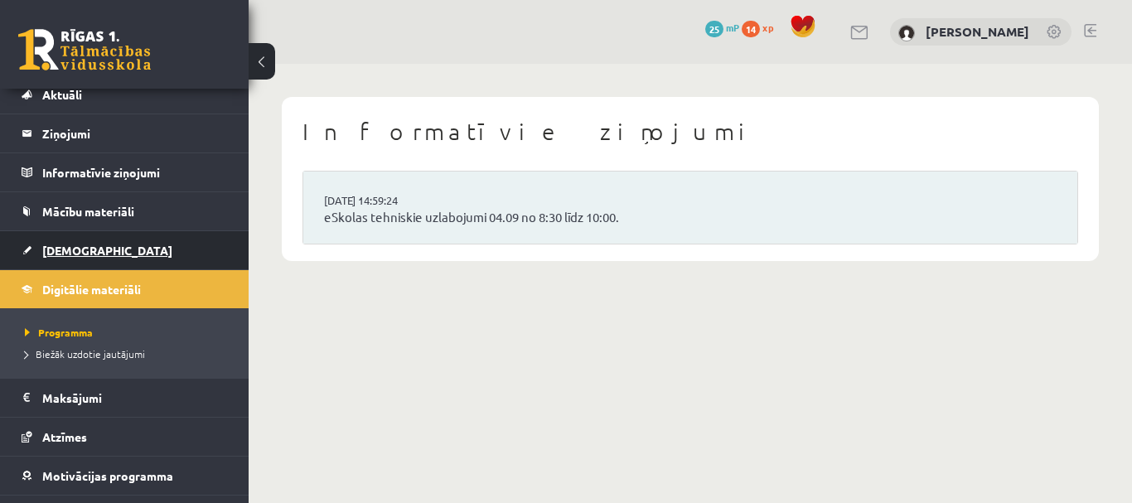
click at [65, 249] on span "[DEMOGRAPHIC_DATA]" at bounding box center [107, 250] width 130 height 15
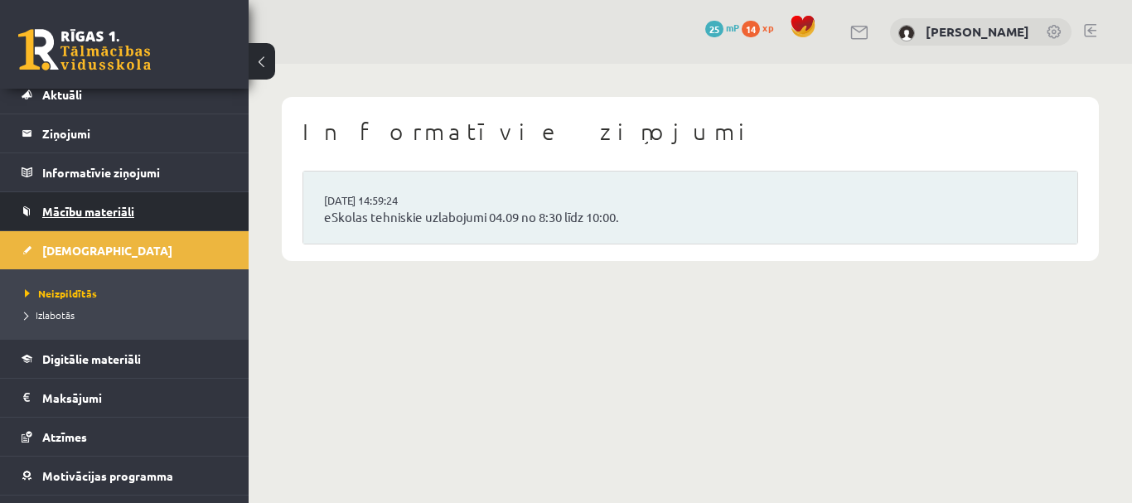
click at [80, 217] on span "Mācību materiāli" at bounding box center [88, 211] width 92 height 15
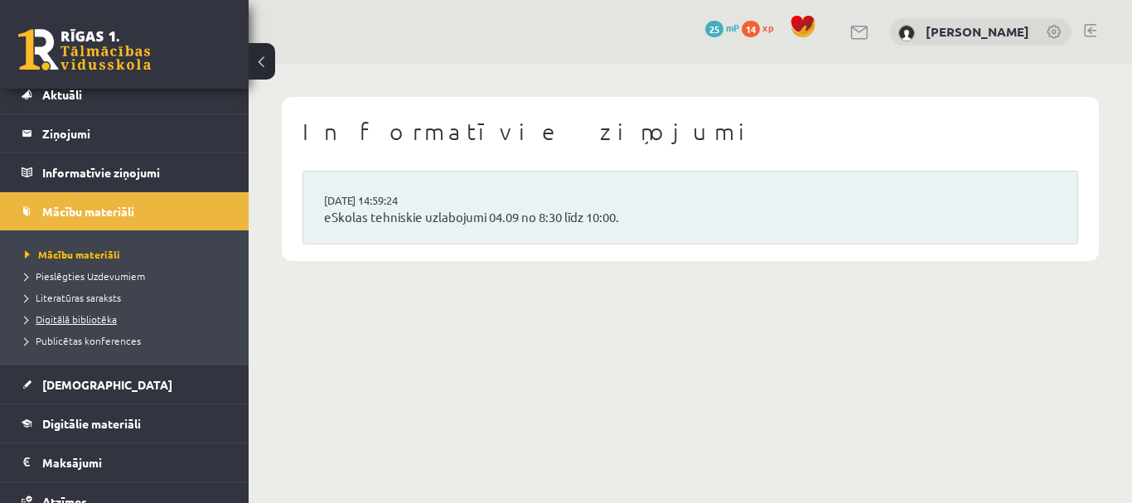
click at [99, 316] on span "Digitālā bibliotēka" at bounding box center [71, 318] width 92 height 13
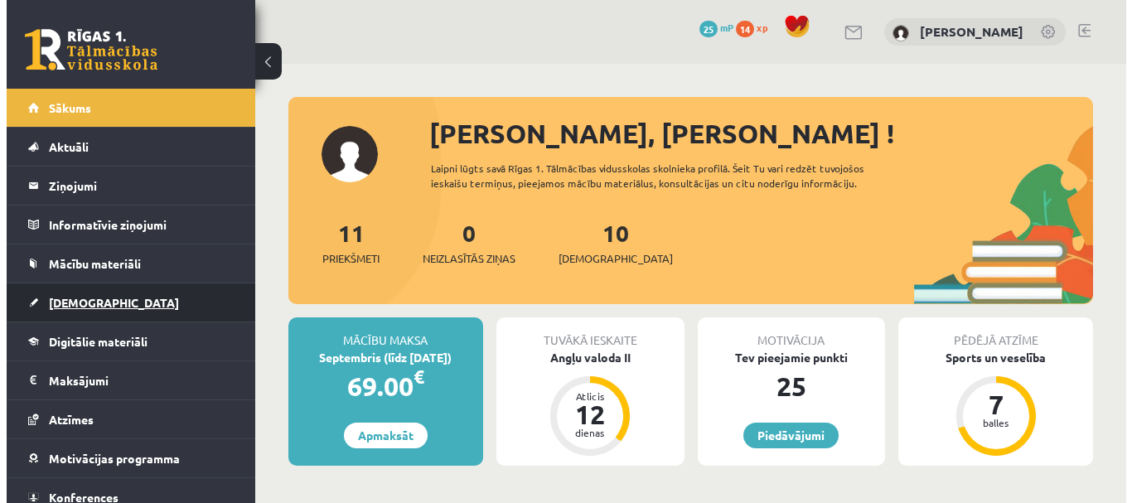
scroll to position [52, 0]
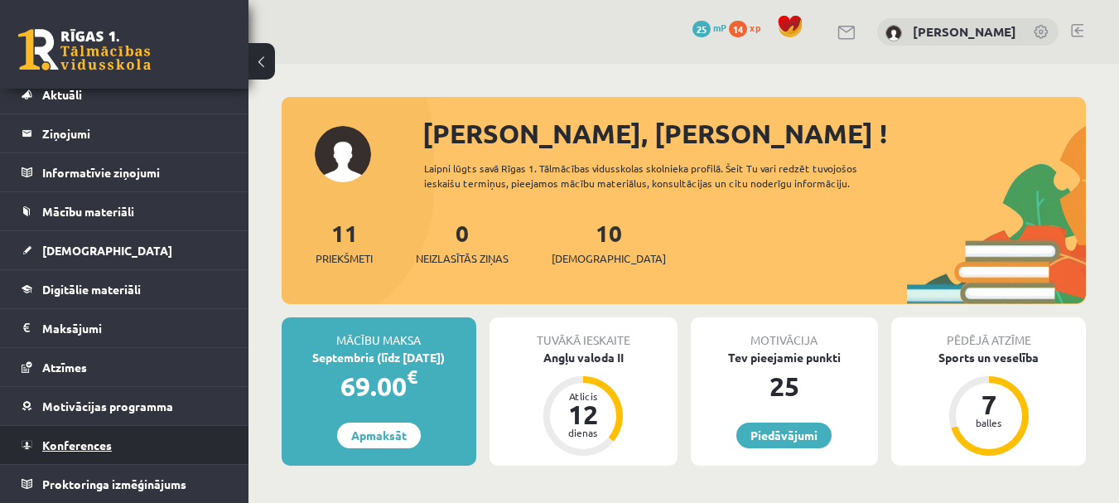
click at [103, 441] on span "Konferences" at bounding box center [77, 444] width 70 height 15
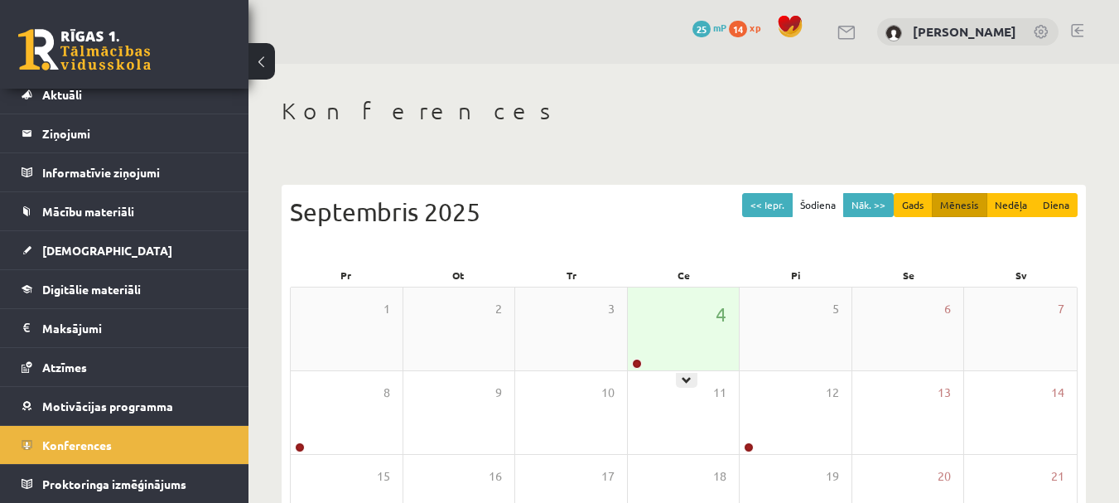
click at [676, 359] on div "4" at bounding box center [684, 329] width 112 height 83
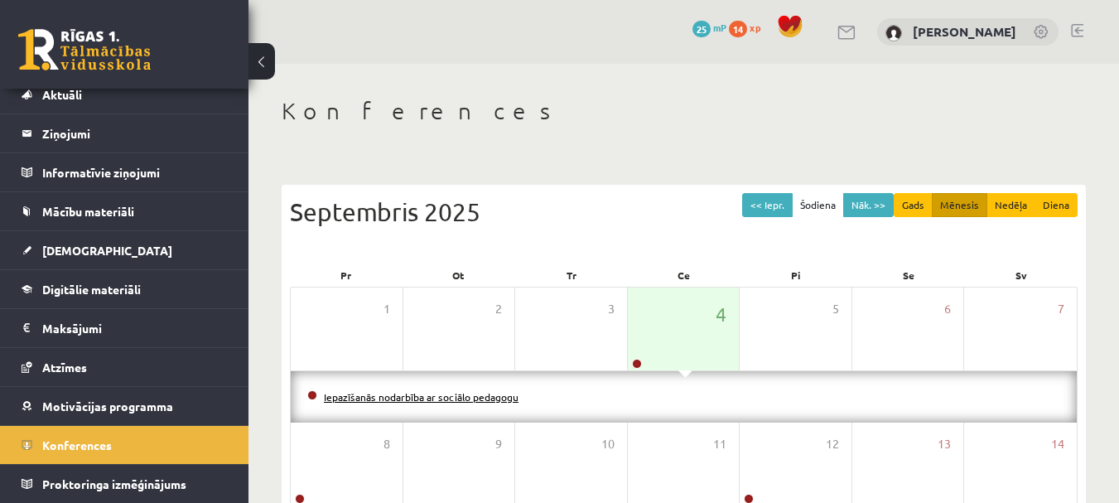
click at [510, 396] on link "Iepazīšanās nodarbība ar sociālo pedagogu" at bounding box center [421, 396] width 195 height 13
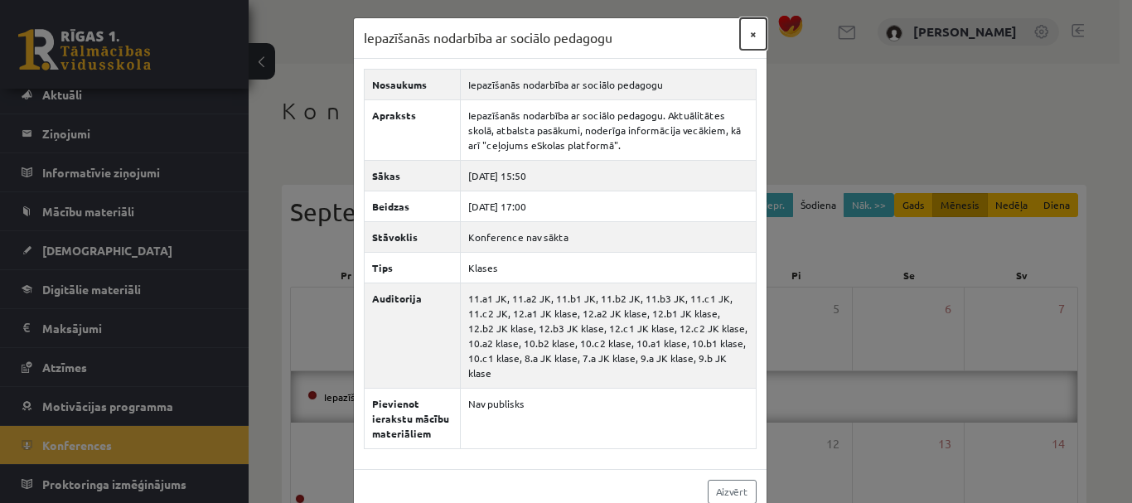
click at [742, 34] on button "×" at bounding box center [753, 33] width 27 height 31
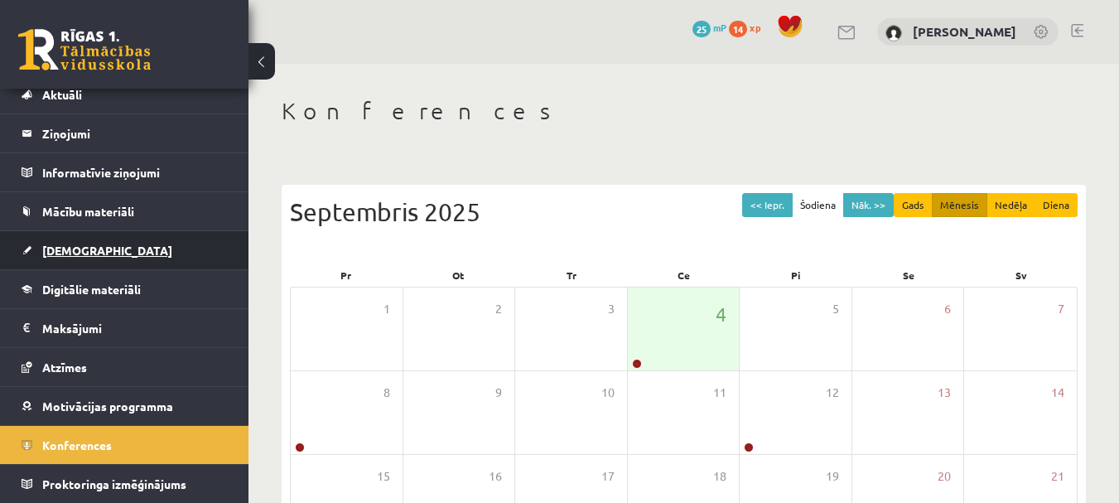
click at [107, 253] on link "[DEMOGRAPHIC_DATA]" at bounding box center [125, 250] width 206 height 38
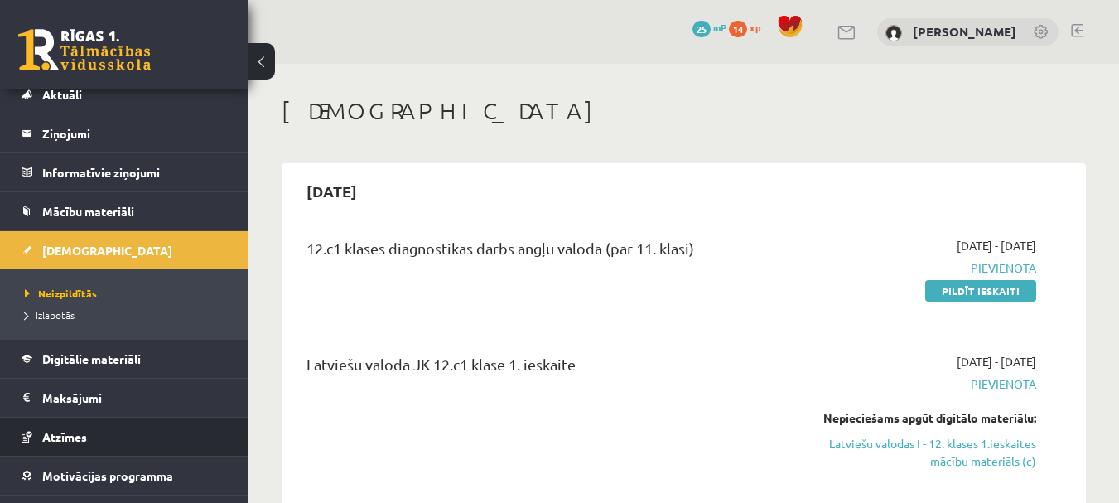
scroll to position [122, 0]
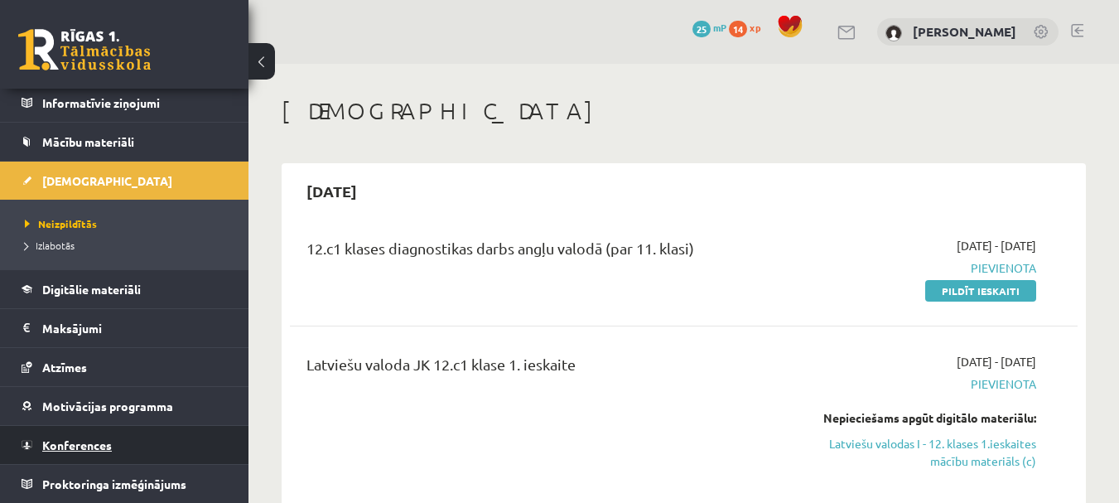
click at [121, 455] on link "Konferences" at bounding box center [125, 445] width 206 height 38
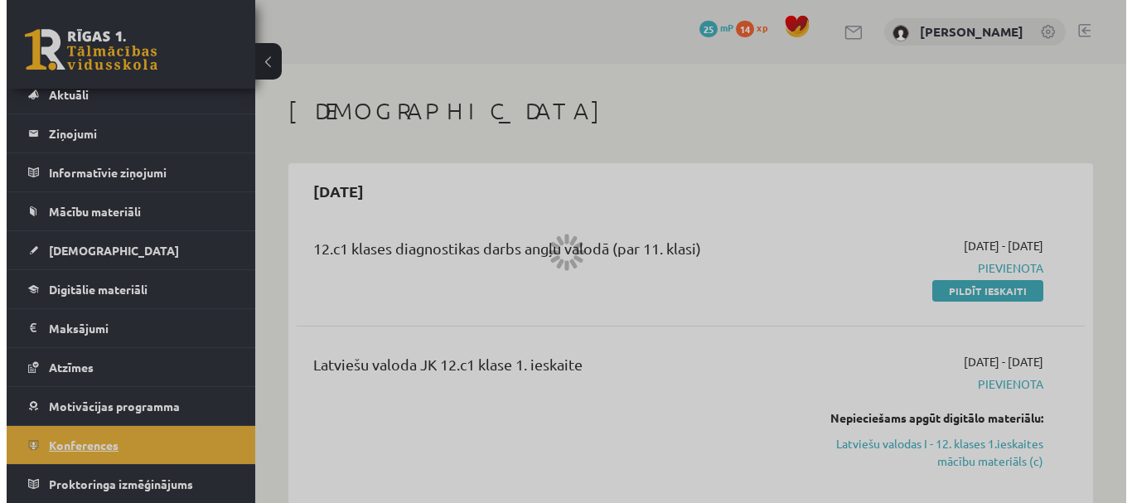
scroll to position [52, 0]
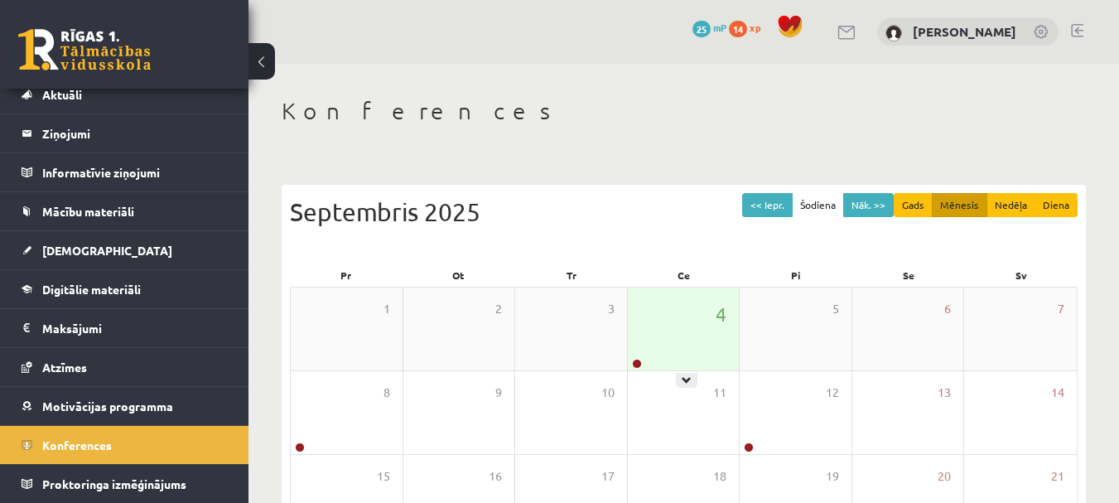
click at [645, 366] on div "4" at bounding box center [684, 329] width 112 height 83
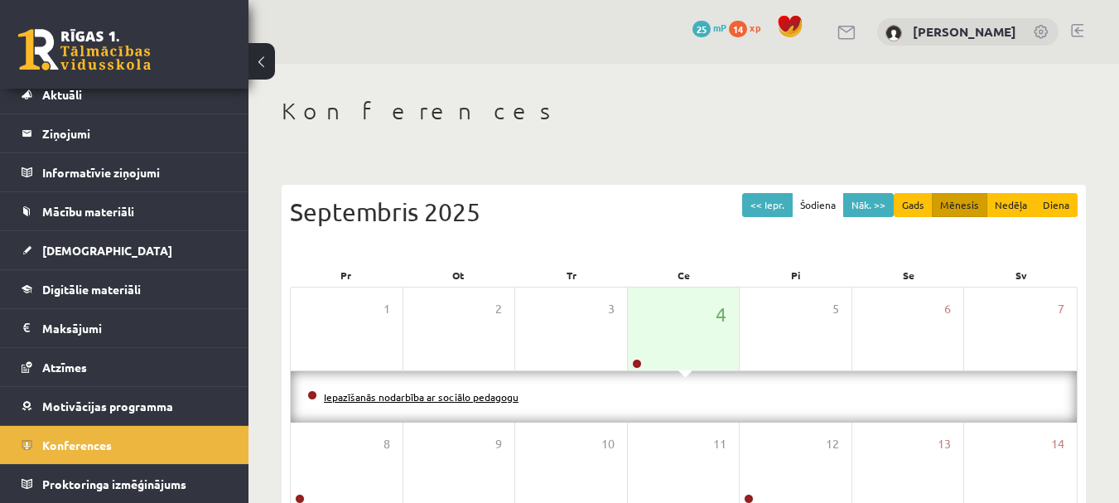
click at [510, 395] on link "Iepazīšanās nodarbība ar sociālo pedagogu" at bounding box center [421, 396] width 195 height 13
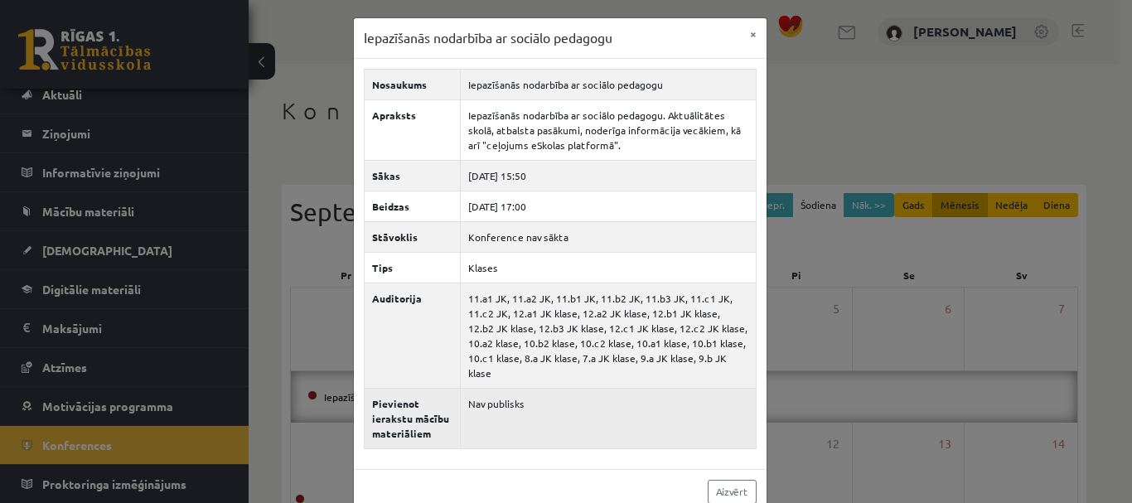
click at [510, 399] on td "Nav publisks" at bounding box center [608, 418] width 296 height 60
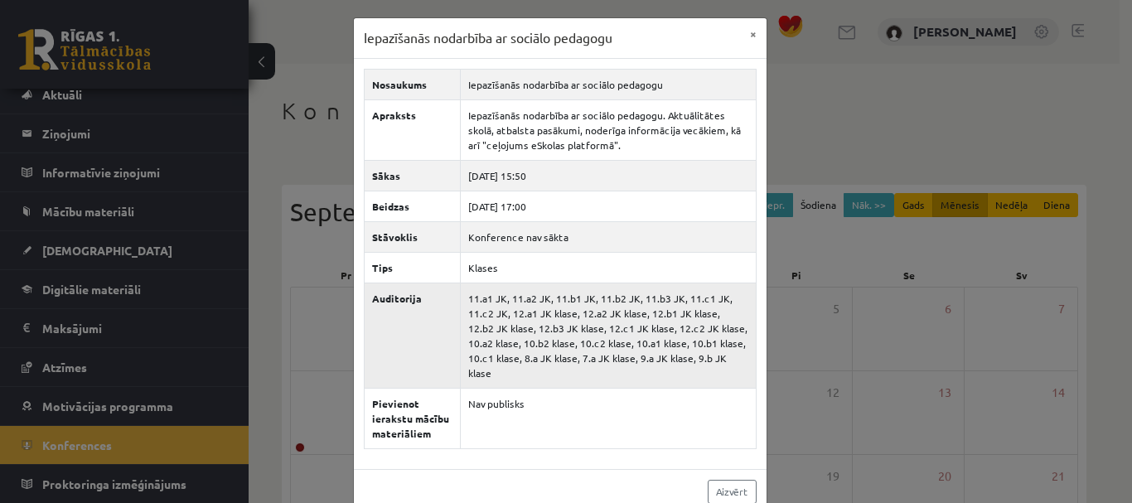
click at [510, 353] on td "11.a1 JK, 11.a2 JK, 11.b1 JK, 11.b2 JK, 11.b3 JK, 11.c1 JK, 11.c2 JK, 12.a1 JK …" at bounding box center [608, 335] width 296 height 105
click at [747, 41] on button "×" at bounding box center [753, 33] width 27 height 31
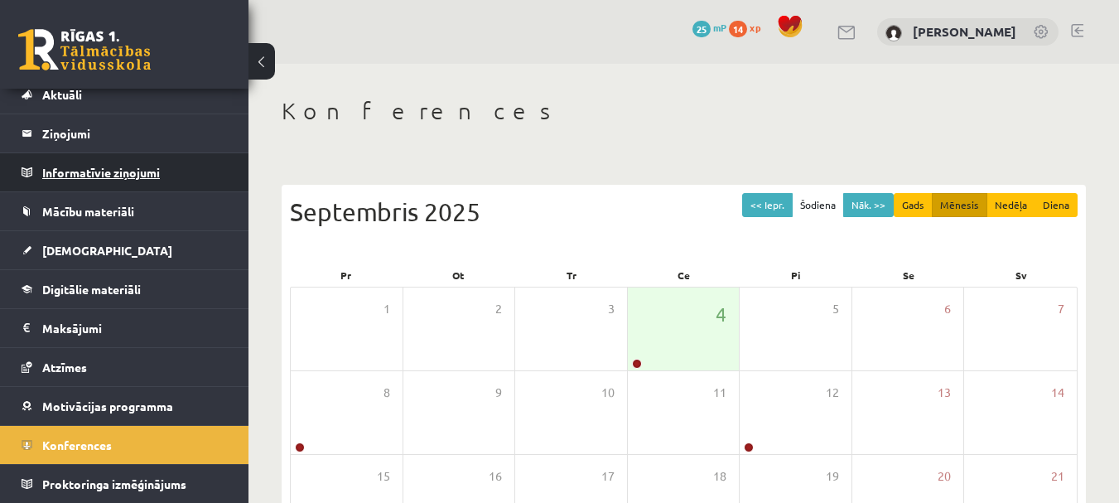
click at [102, 185] on legend "Informatīvie ziņojumi 0" at bounding box center [135, 172] width 186 height 38
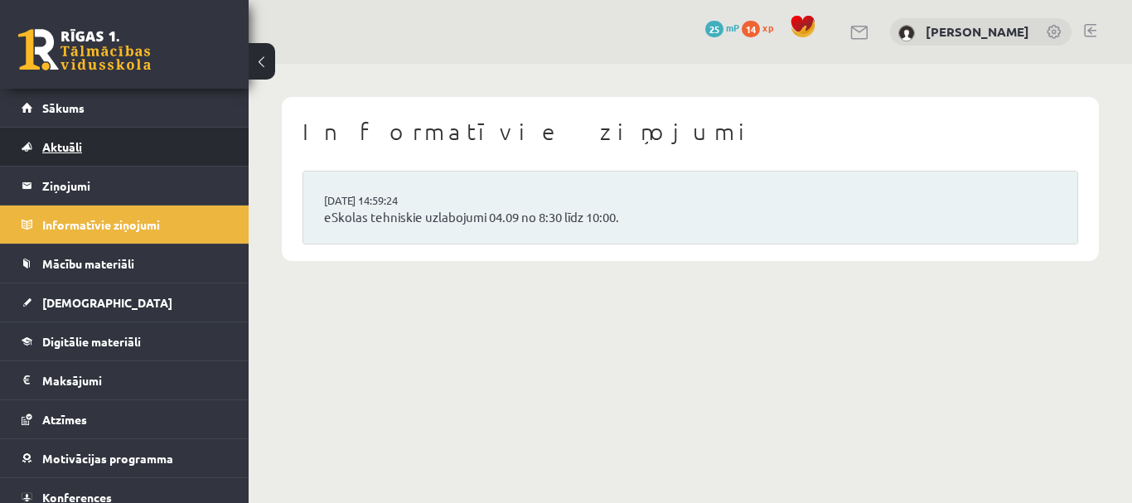
click at [70, 151] on span "Aktuāli" at bounding box center [62, 146] width 40 height 15
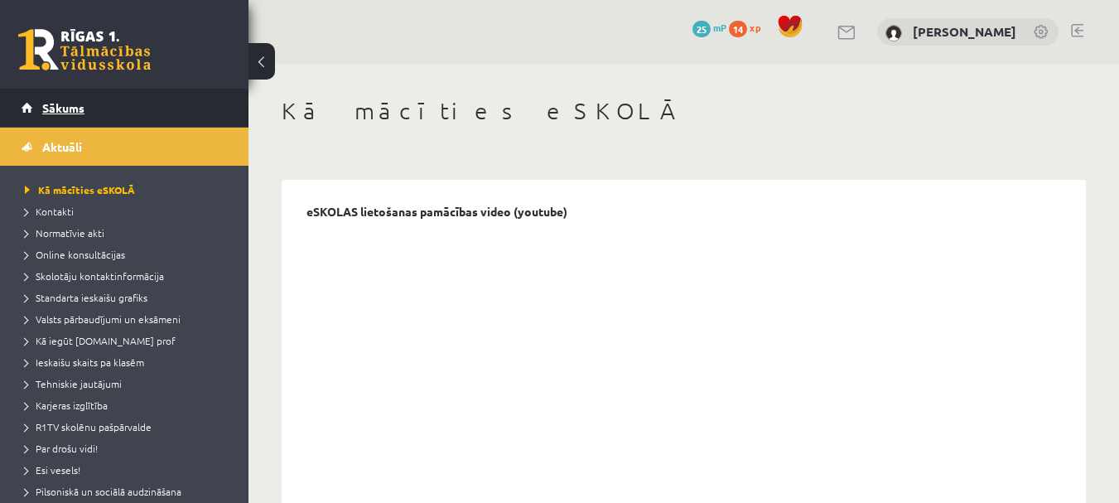
click at [57, 104] on span "Sākums" at bounding box center [63, 107] width 42 height 15
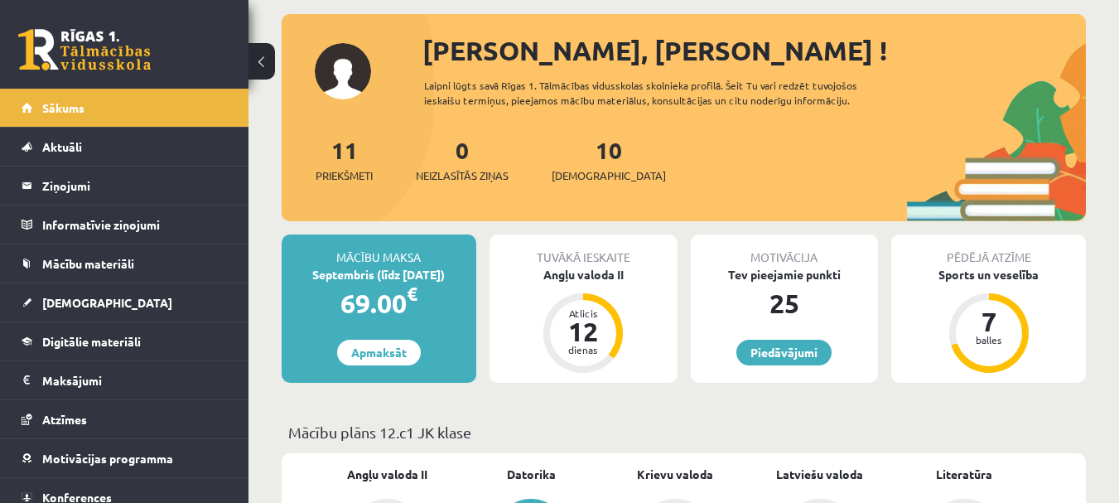
scroll to position [166, 0]
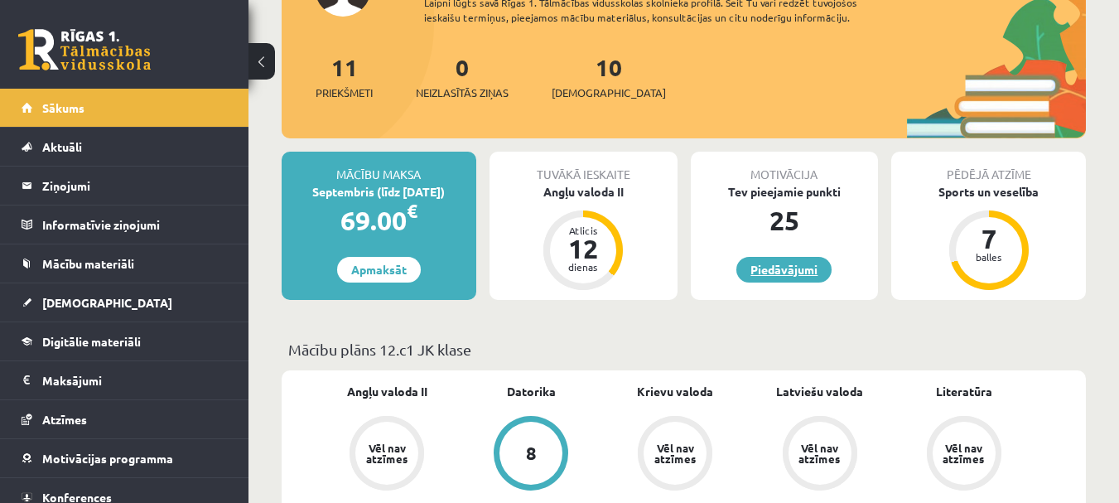
click at [824, 278] on link "Piedāvājumi" at bounding box center [784, 270] width 95 height 26
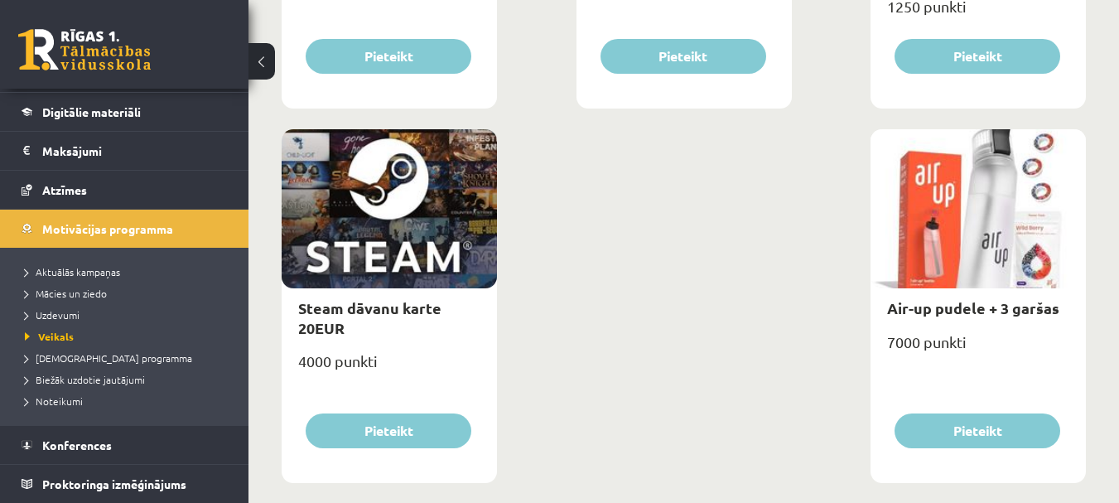
scroll to position [2791, 0]
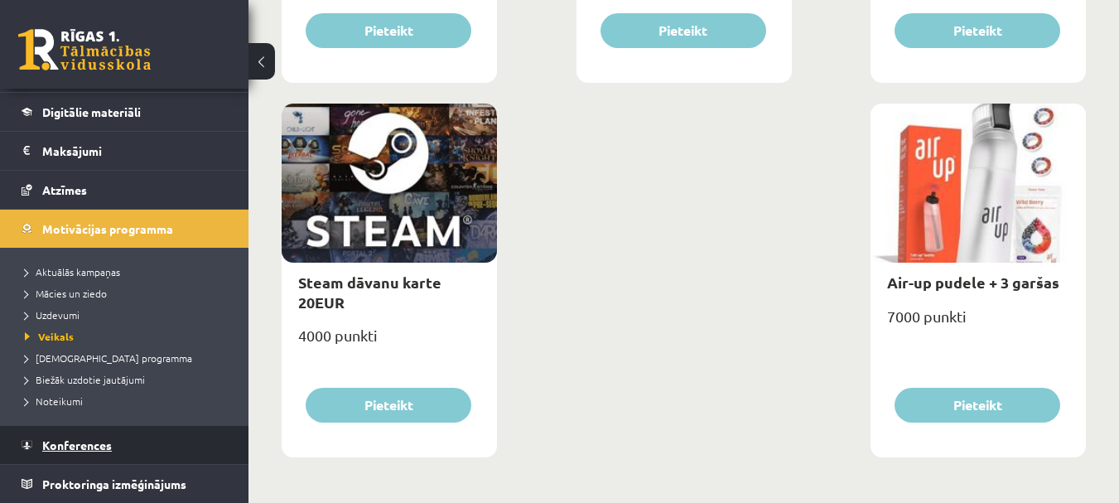
click at [95, 434] on link "Konferences" at bounding box center [125, 445] width 206 height 38
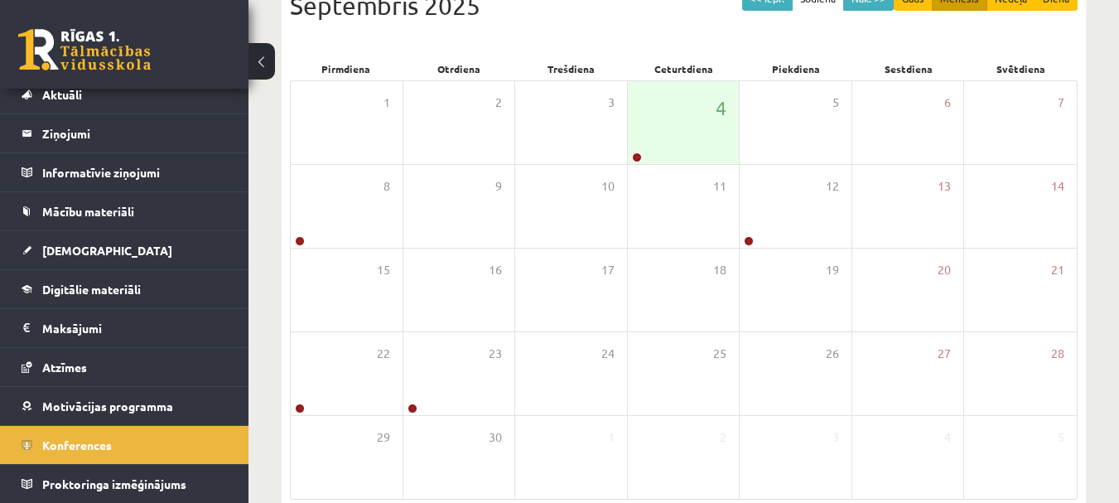
scroll to position [123, 0]
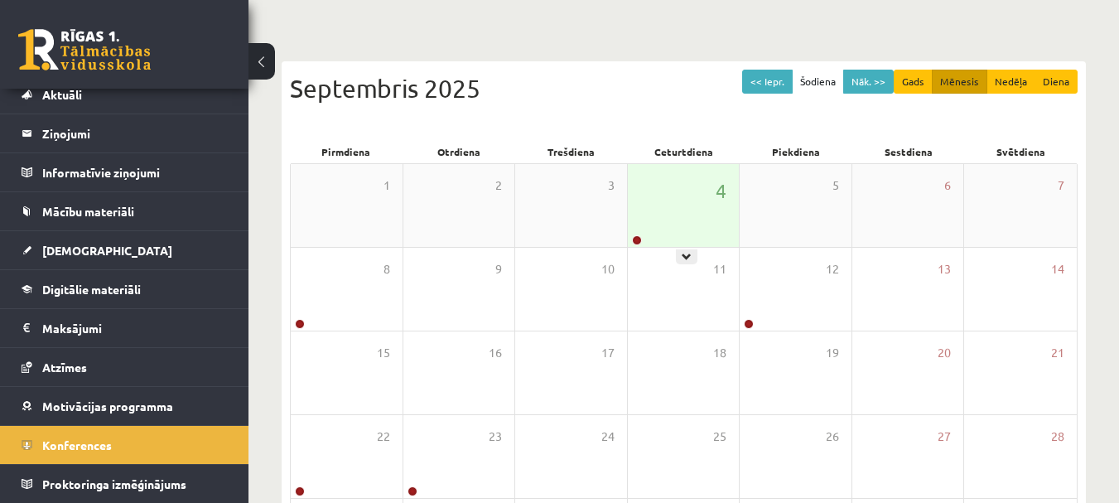
click at [645, 233] on div "4" at bounding box center [684, 205] width 112 height 83
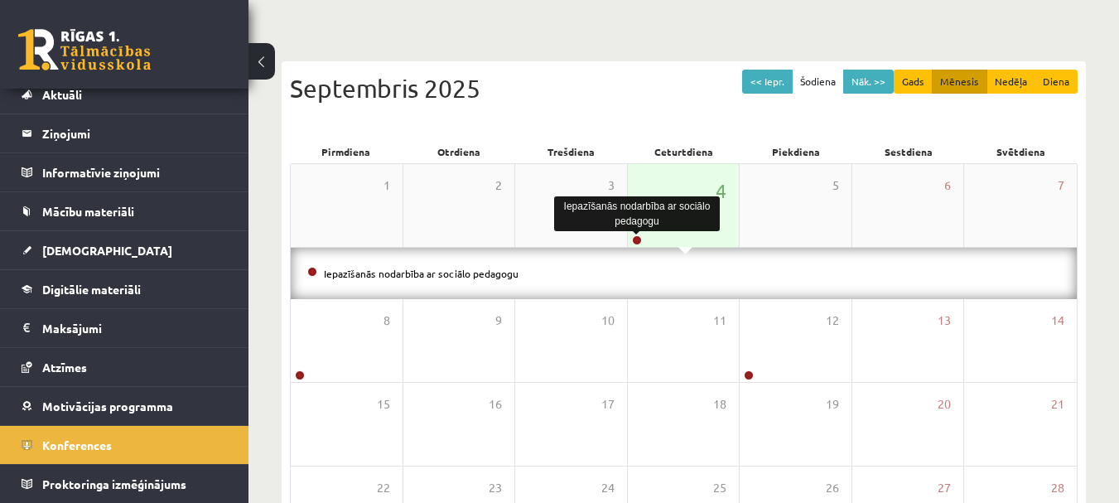
click at [636, 235] on link at bounding box center [637, 240] width 10 height 10
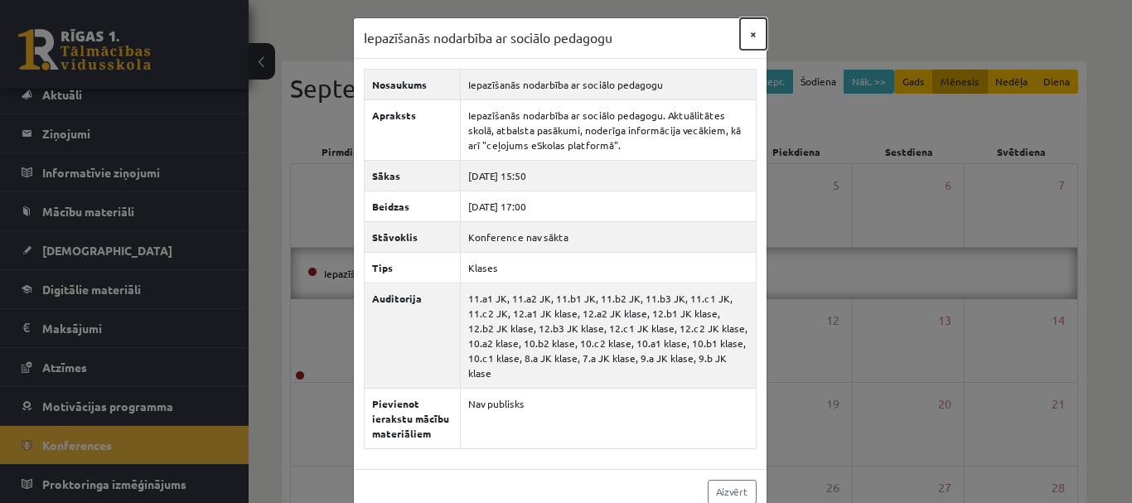
click at [742, 36] on button "×" at bounding box center [753, 33] width 27 height 31
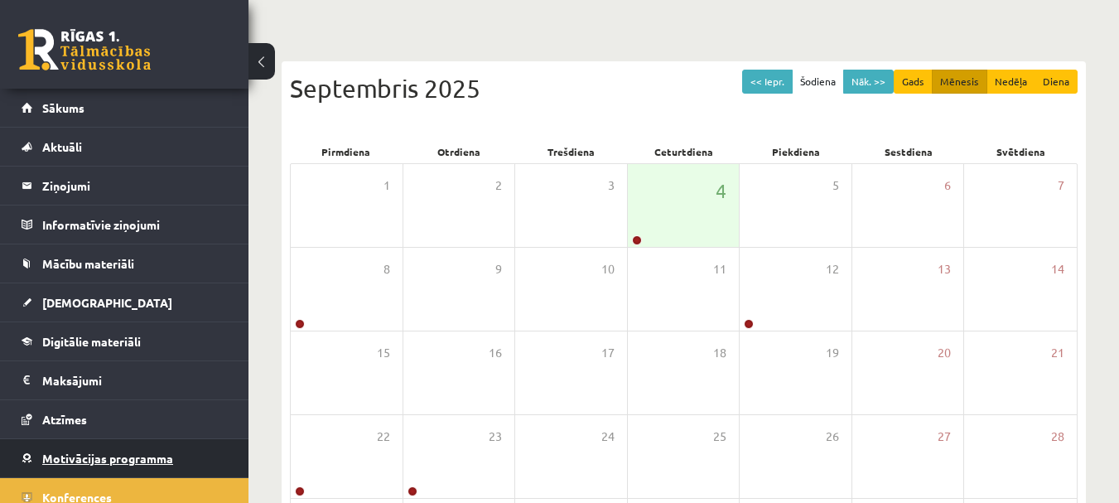
scroll to position [52, 0]
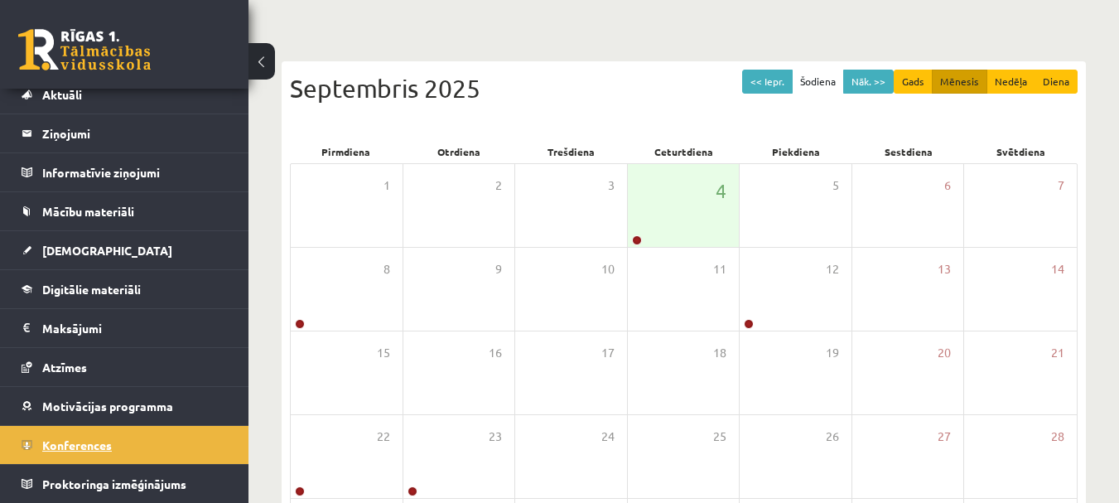
click at [145, 459] on link "Konferences" at bounding box center [125, 445] width 206 height 38
click at [666, 147] on div "Ceturtdiena" at bounding box center [684, 151] width 113 height 23
click at [663, 230] on div "4" at bounding box center [684, 205] width 112 height 83
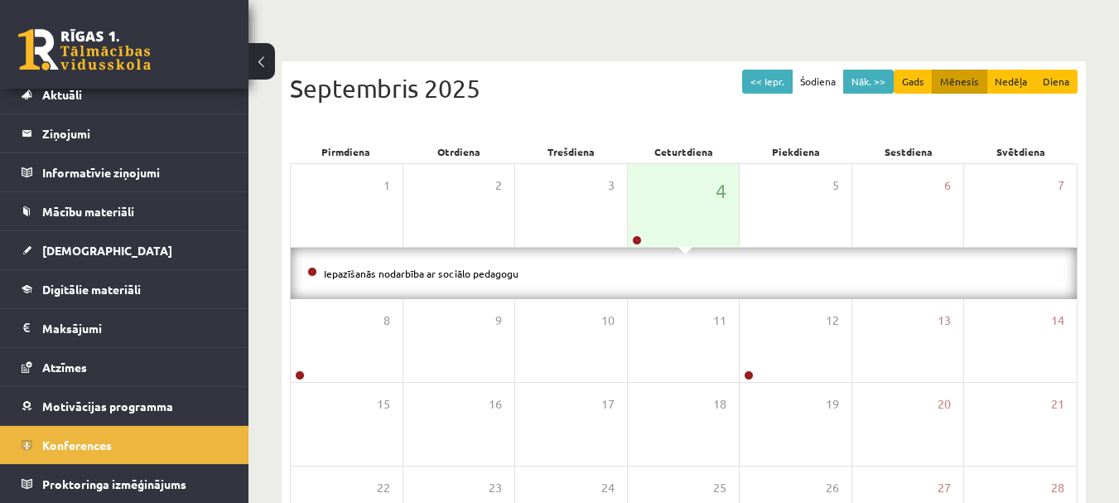
click at [474, 278] on li "Iepazīšanās nodarbība ar sociālo pedagogu" at bounding box center [683, 273] width 753 height 18
click at [469, 273] on link "Iepazīšanās nodarbība ar sociālo pedagogu" at bounding box center [421, 273] width 195 height 13
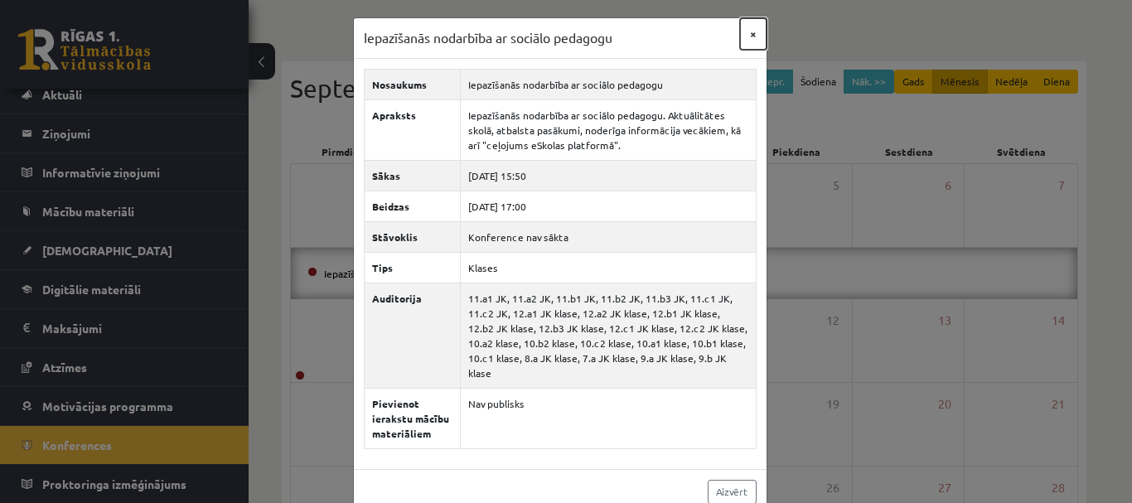
click at [744, 31] on button "×" at bounding box center [753, 33] width 27 height 31
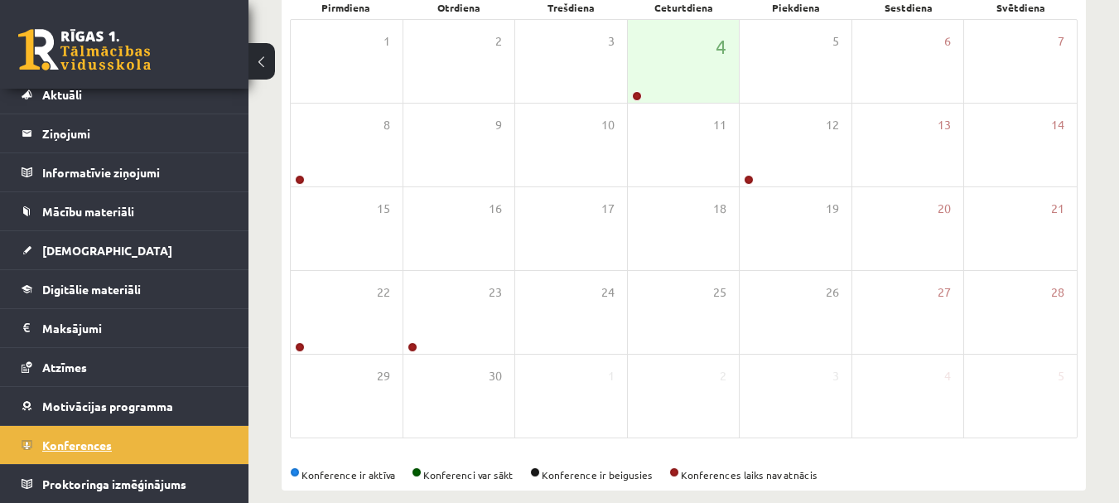
scroll to position [289, 0]
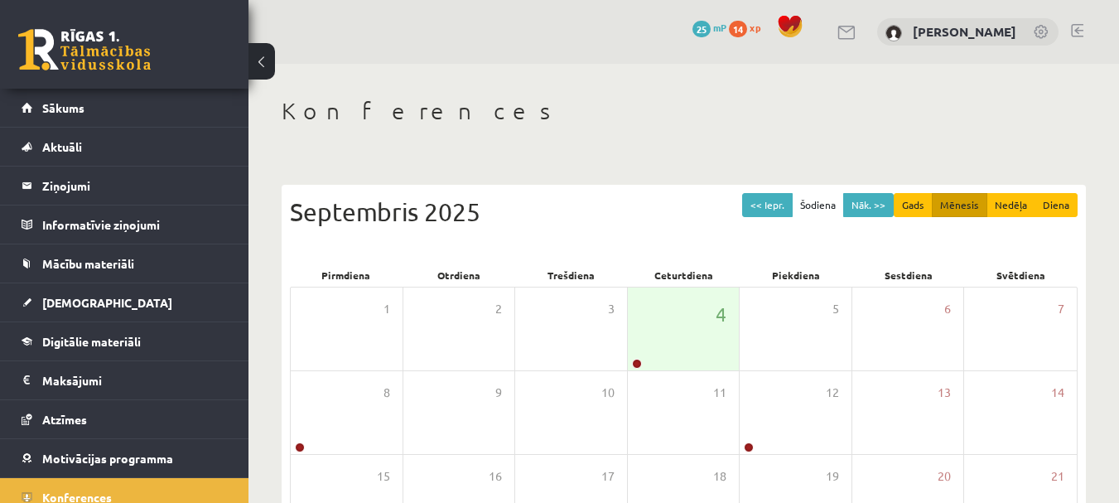
scroll to position [289, 0]
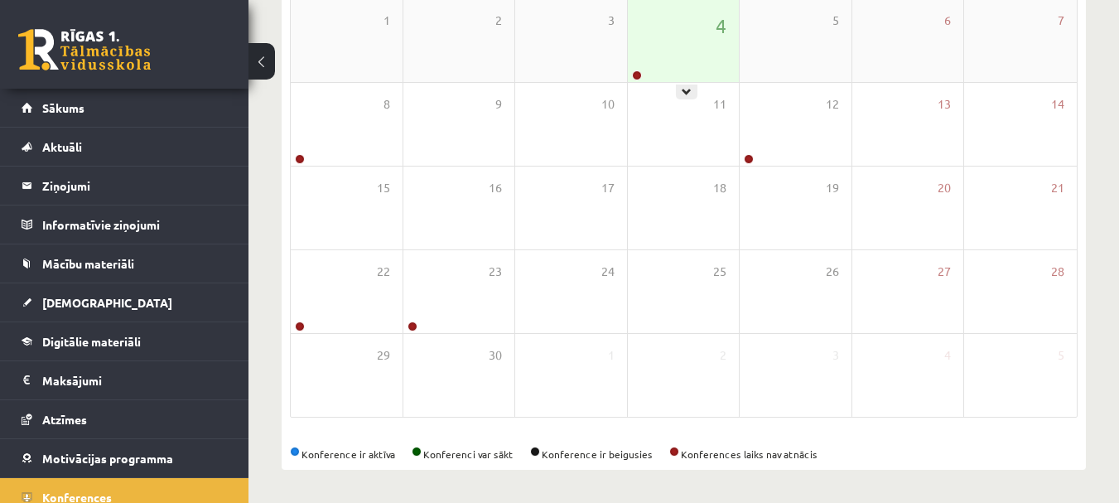
click at [645, 51] on div "4" at bounding box center [684, 40] width 112 height 83
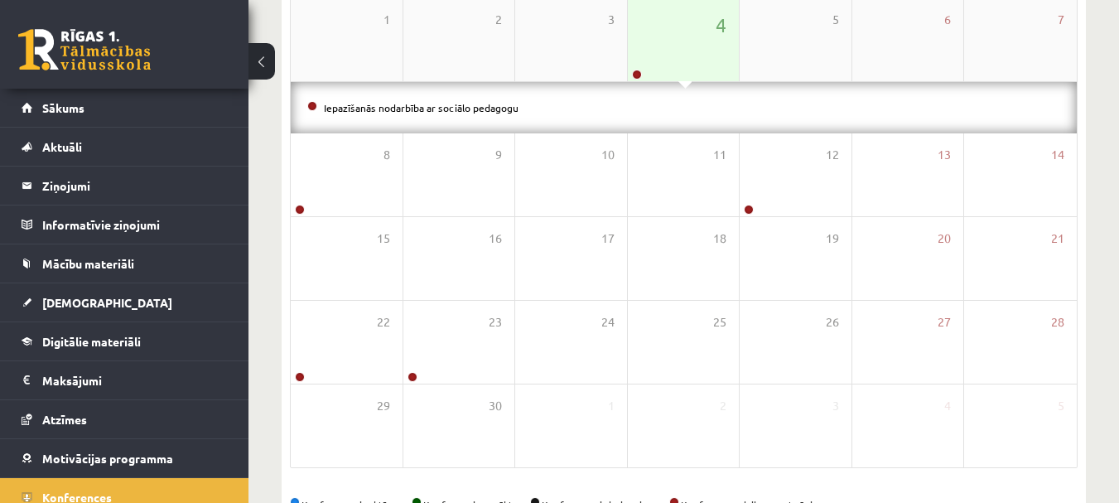
click at [669, 32] on div "4" at bounding box center [684, 39] width 112 height 83
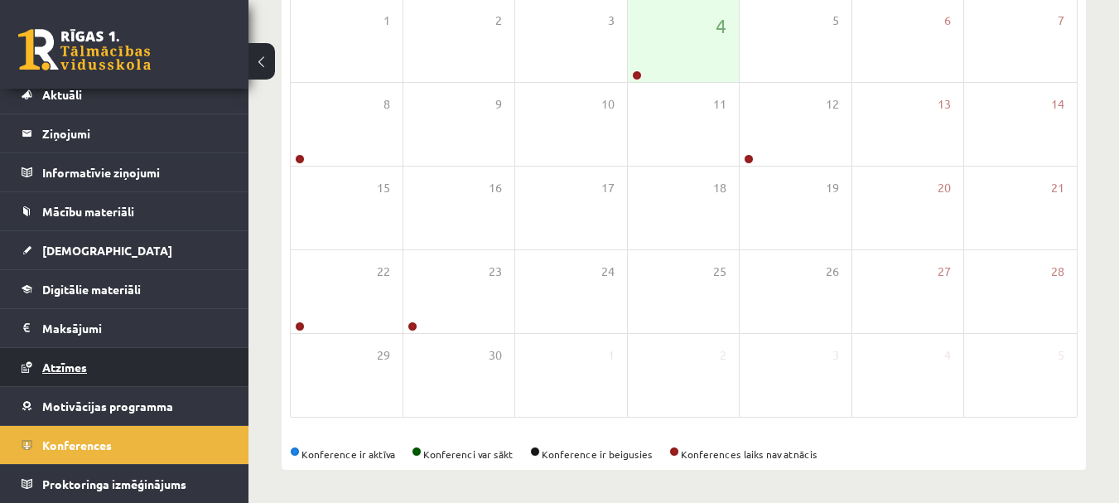
scroll to position [52, 0]
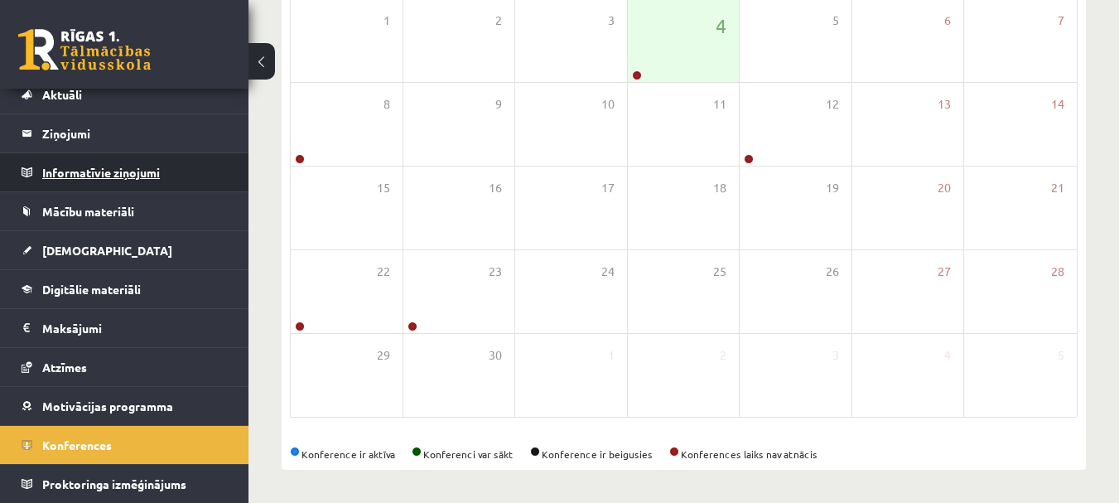
click at [80, 176] on legend "Informatīvie ziņojumi 0" at bounding box center [135, 172] width 186 height 38
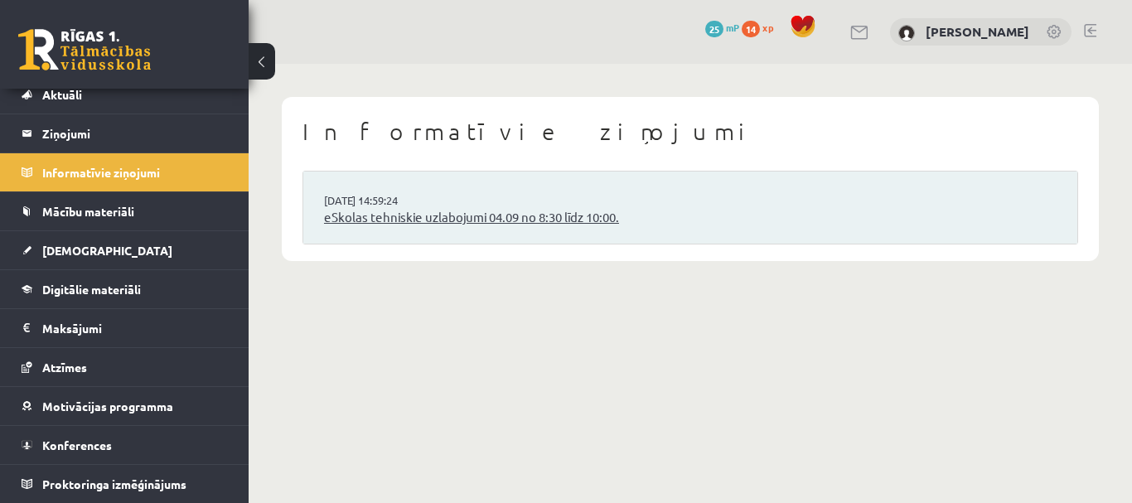
click at [384, 219] on link "eSkolas tehniskie uzlabojumi 04.09 no 8:30 līdz 10:00." at bounding box center [690, 217] width 732 height 19
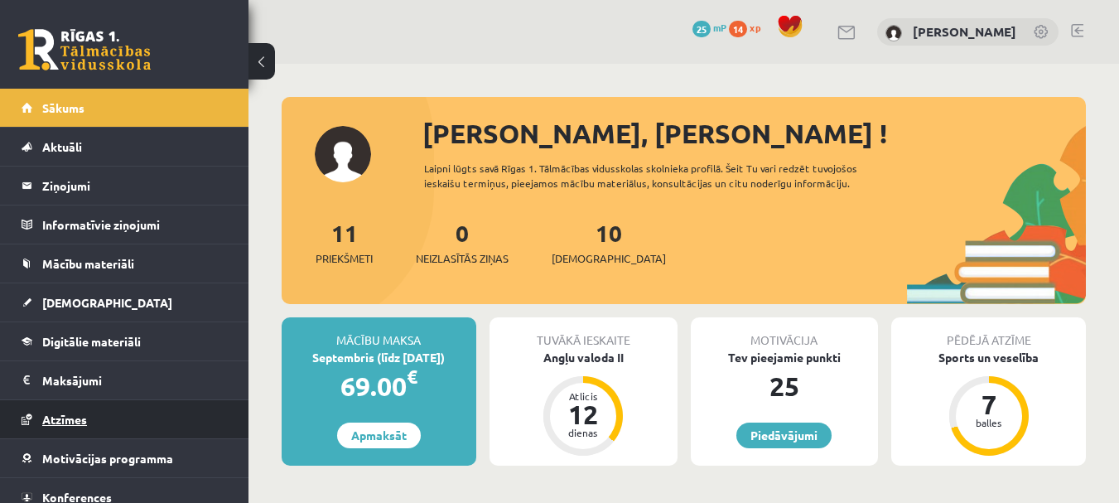
scroll to position [52, 0]
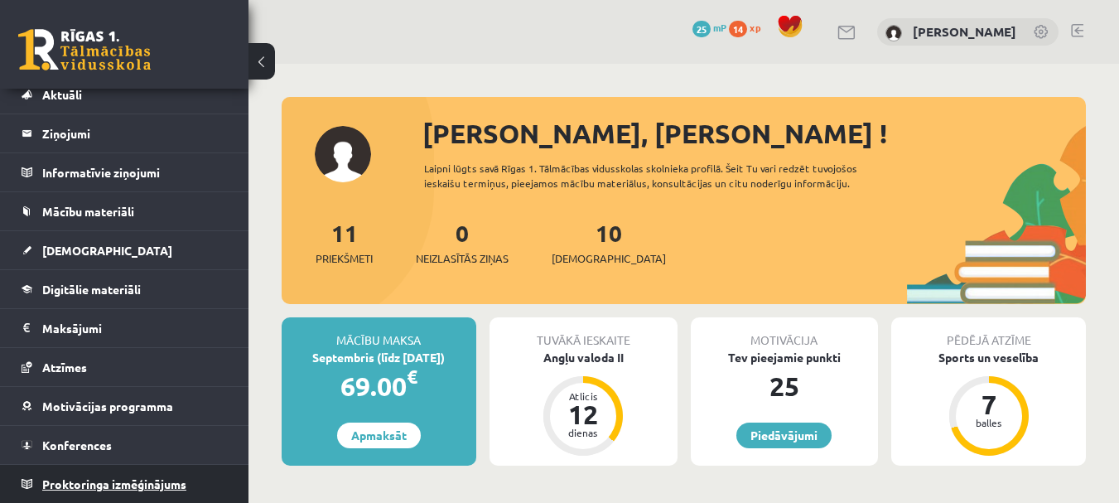
click at [148, 491] on link "Proktoringa izmēģinājums" at bounding box center [125, 484] width 206 height 38
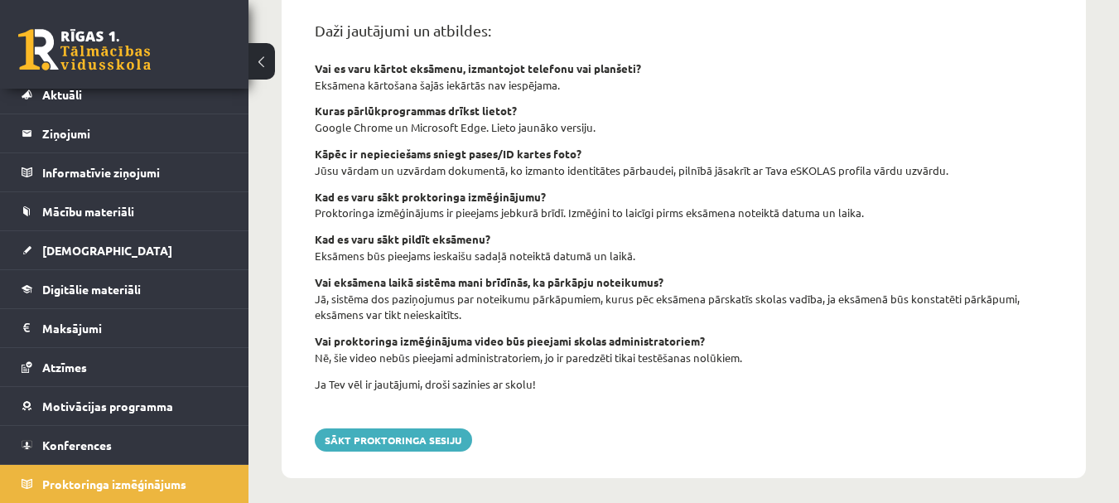
scroll to position [707, 0]
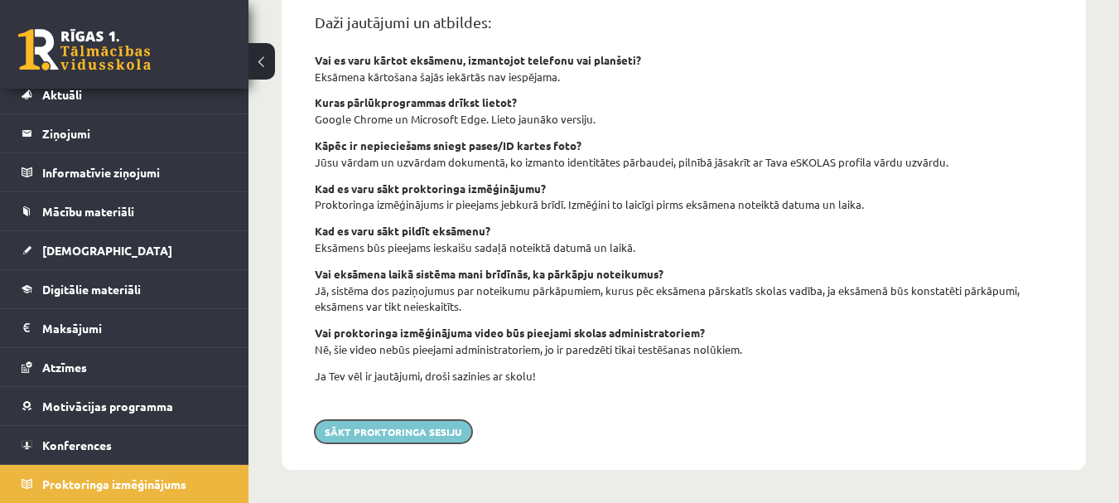
click at [428, 433] on button "Sākt proktoringa sesiju" at bounding box center [393, 431] width 157 height 23
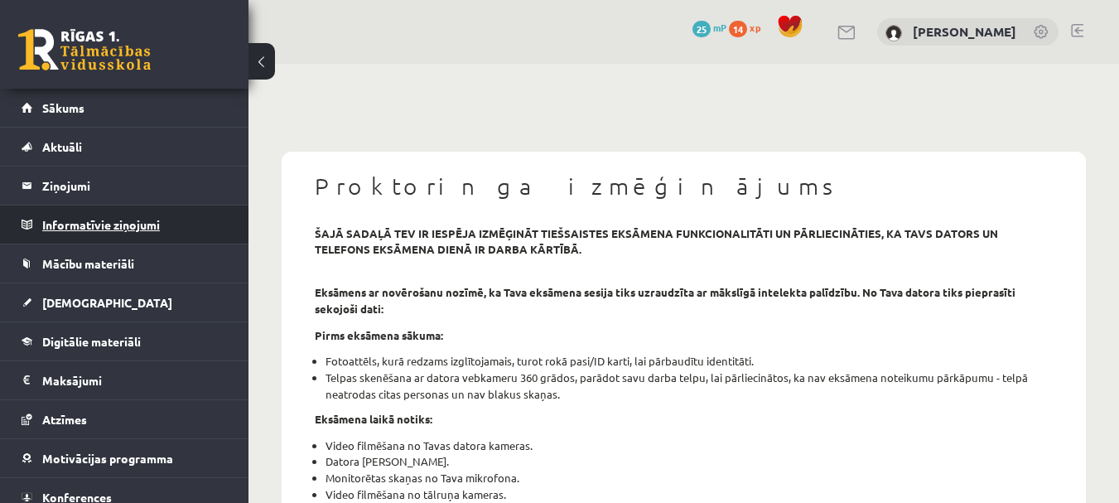
click at [137, 231] on legend "Informatīvie ziņojumi 0" at bounding box center [135, 224] width 186 height 38
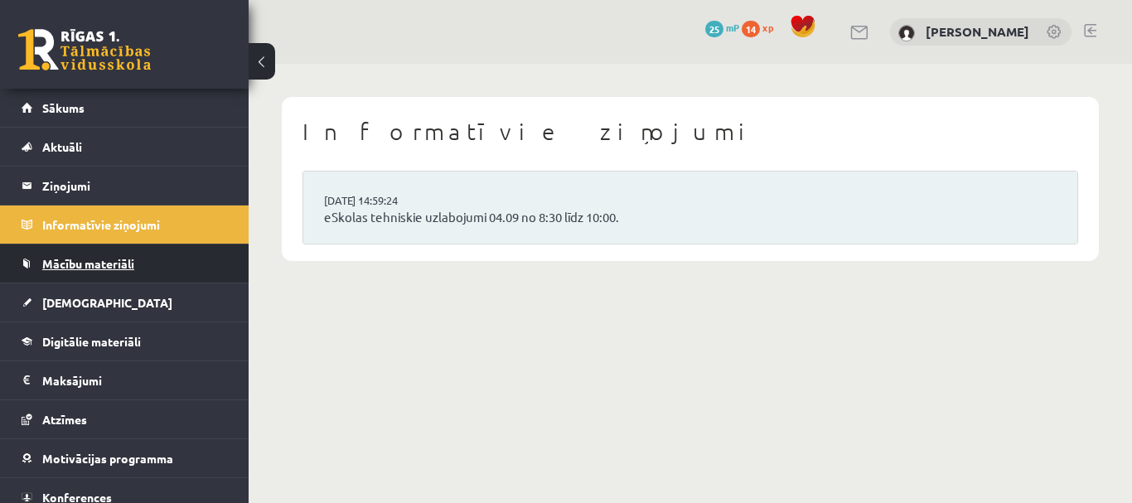
click at [115, 268] on span "Mācību materiāli" at bounding box center [88, 263] width 92 height 15
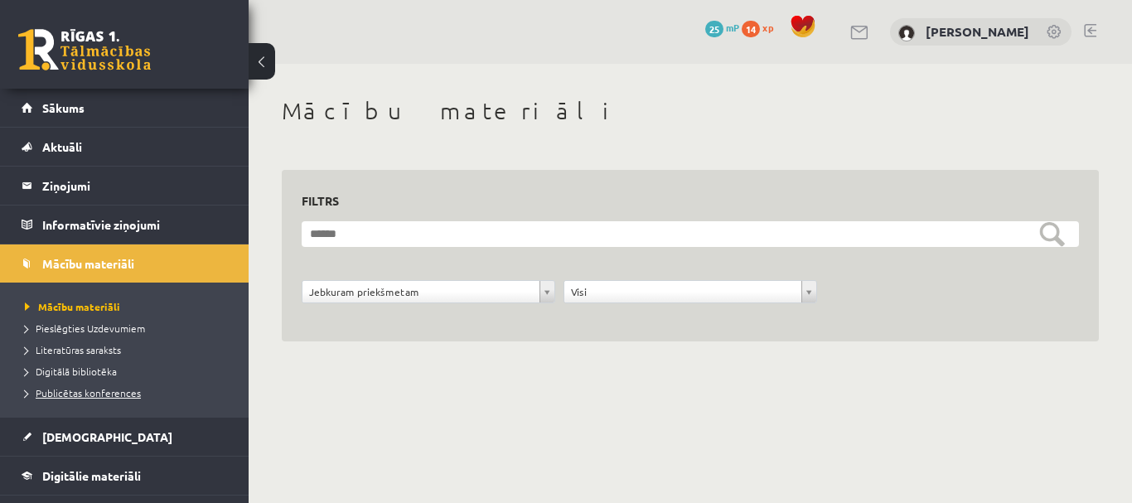
click at [120, 397] on span "Publicētas konferences" at bounding box center [83, 392] width 116 height 13
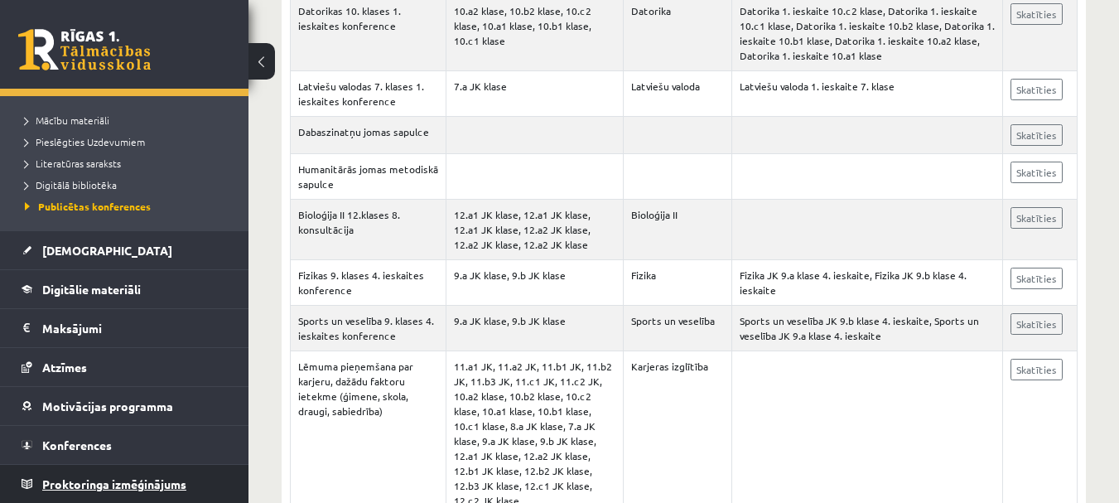
scroll to position [497, 0]
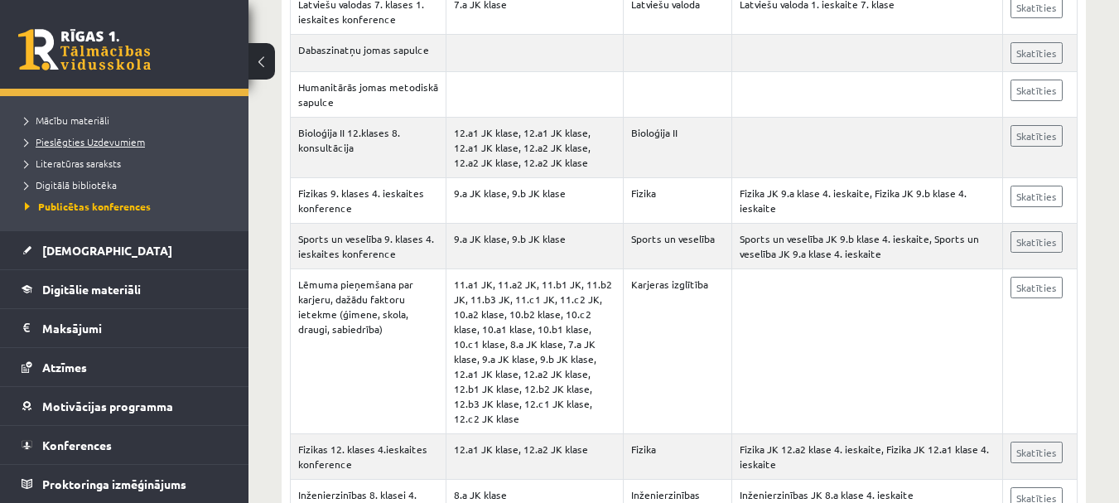
click at [104, 147] on link "Pieslēgties Uzdevumiem" at bounding box center [128, 141] width 207 height 15
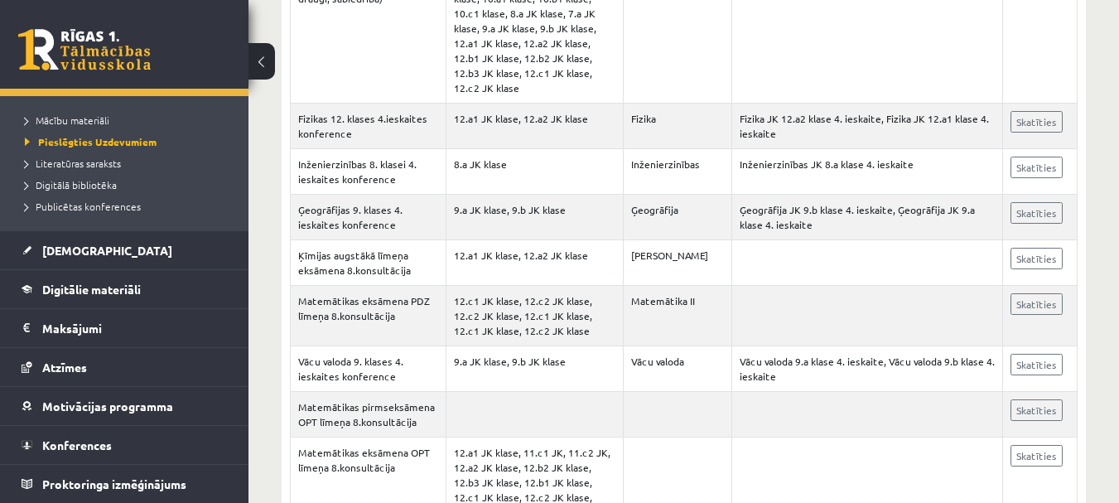
scroll to position [829, 0]
